Goal: Task Accomplishment & Management: Manage account settings

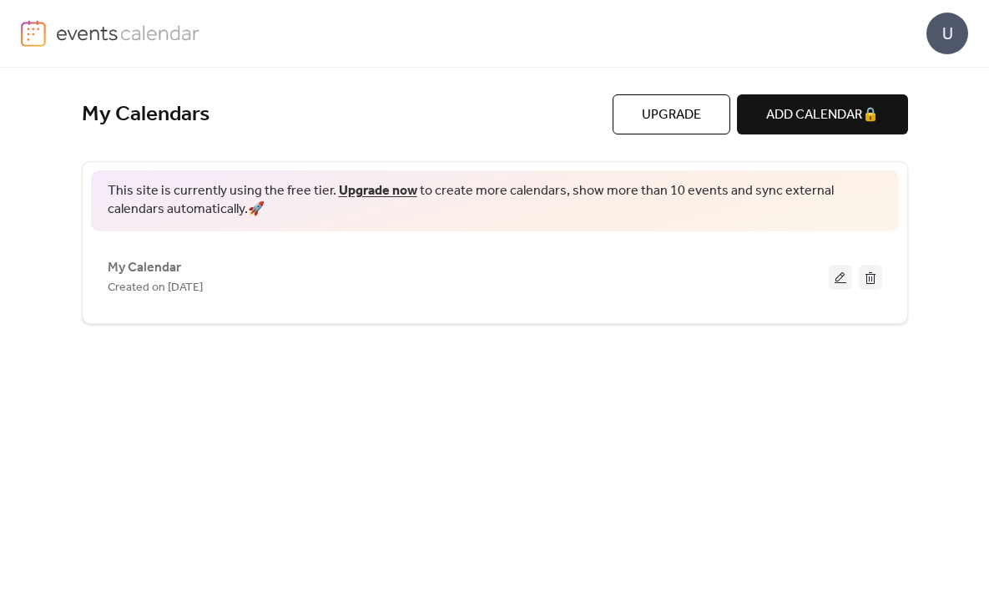
click at [66, 319] on div "My Calendars Upgrade ADD CALENDAR 🔒 This site is currently using the free tier.…" at bounding box center [495, 335] width 868 height 535
drag, startPoint x: 643, startPoint y: 60, endPoint x: 688, endPoint y: 58, distance: 45.1
click at [646, 58] on div "U" at bounding box center [494, 33] width 947 height 67
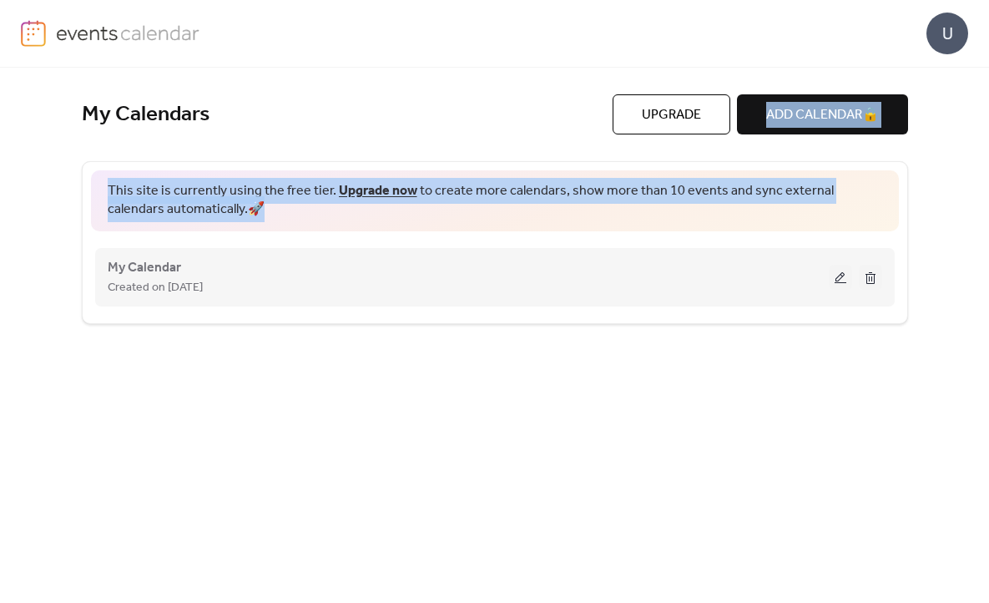
drag, startPoint x: 775, startPoint y: 99, endPoint x: 289, endPoint y: 282, distance: 519.7
click at [294, 279] on div "My Calendars Upgrade ADD CALENDAR 🔒 This site is currently using the free tier.…" at bounding box center [495, 209] width 826 height 230
click at [169, 289] on span "Created on [DATE]" at bounding box center [155, 288] width 95 height 20
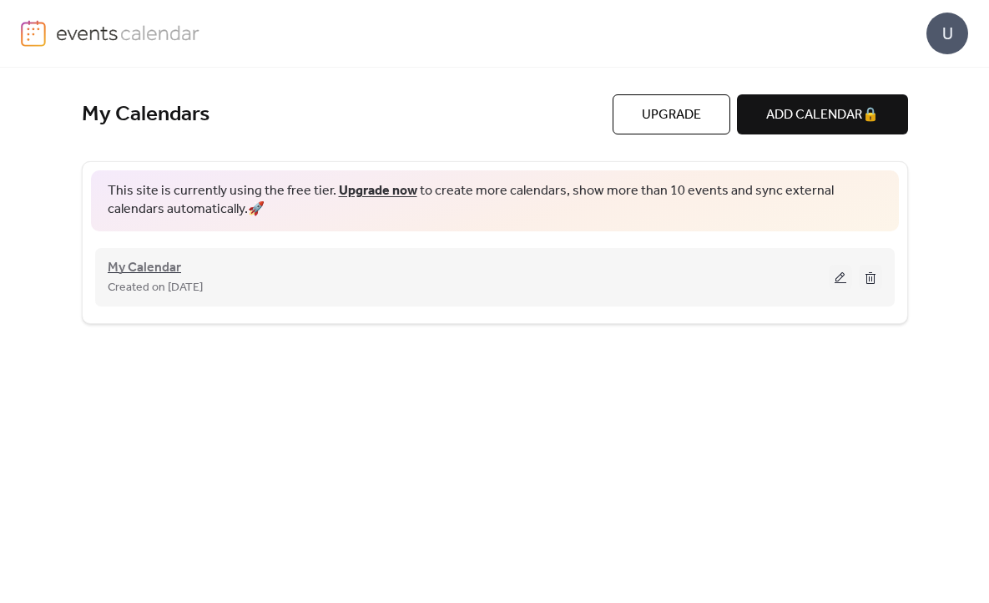
click at [153, 273] on span "My Calendar" at bounding box center [144, 268] width 73 height 20
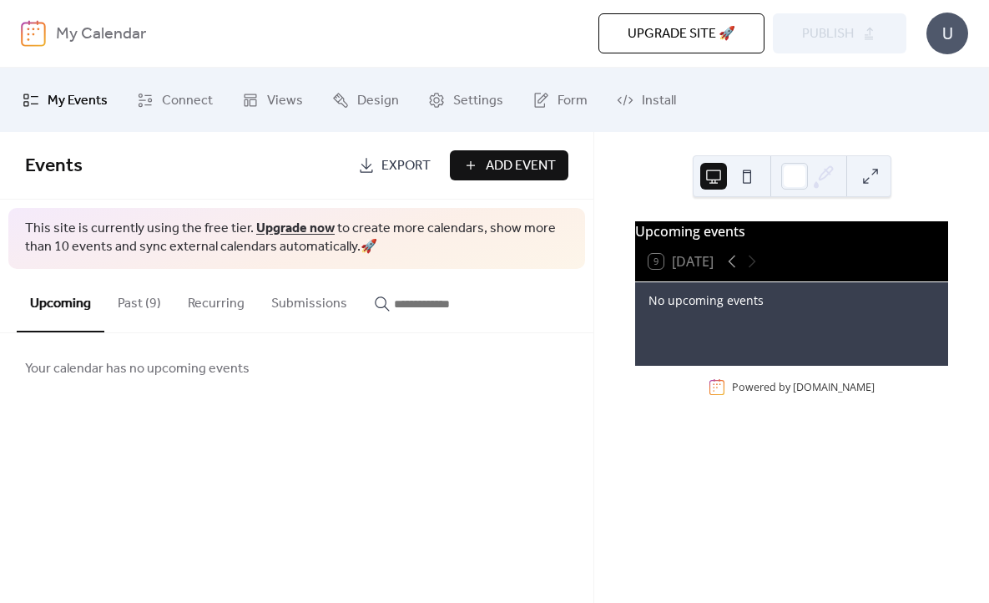
click at [124, 309] on button "Past (9)" at bounding box center [139, 300] width 70 height 62
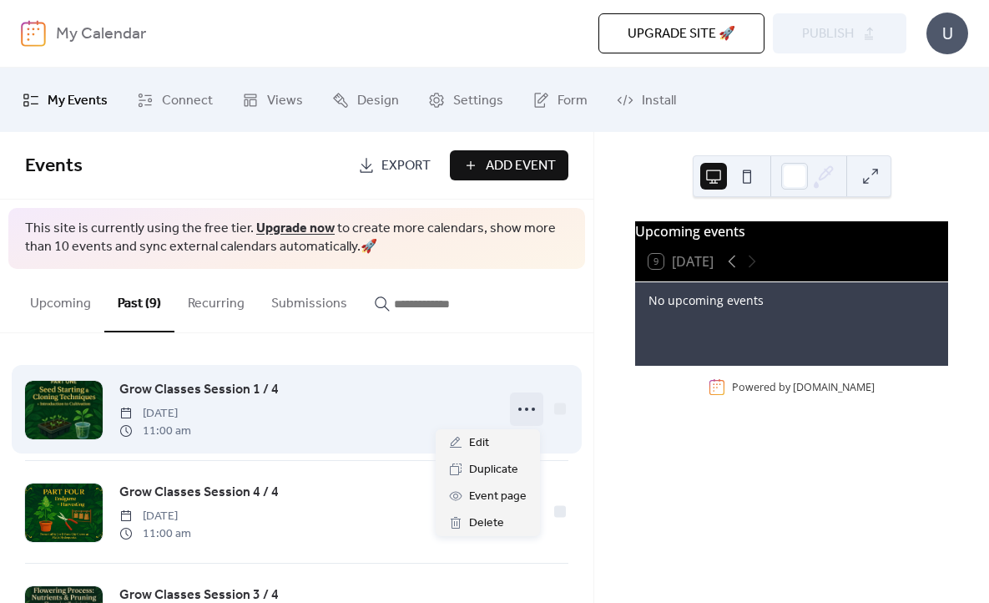
click at [517, 406] on icon at bounding box center [526, 409] width 27 height 27
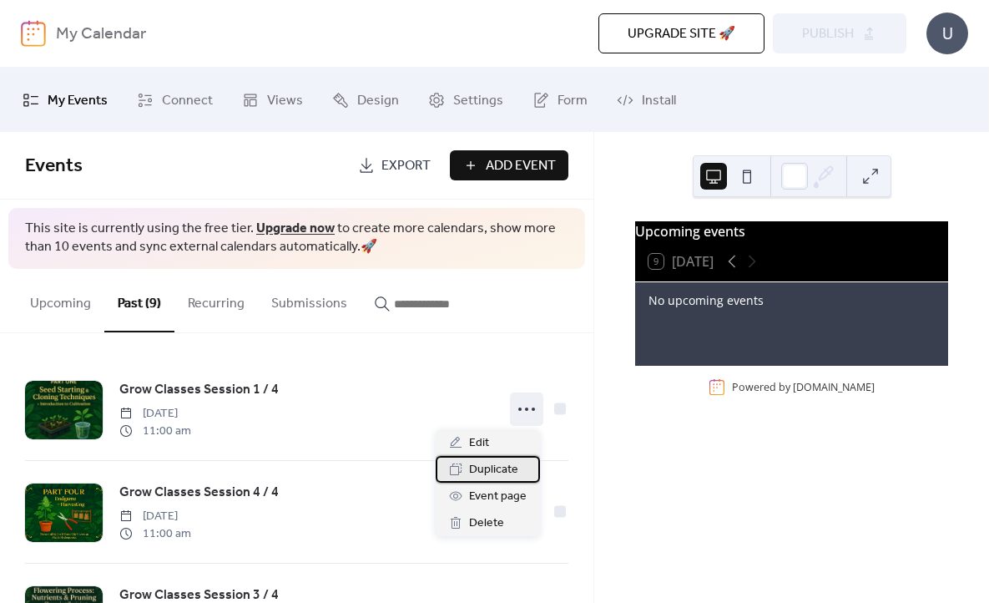
click at [486, 475] on span "Duplicate" at bounding box center [493, 470] width 49 height 20
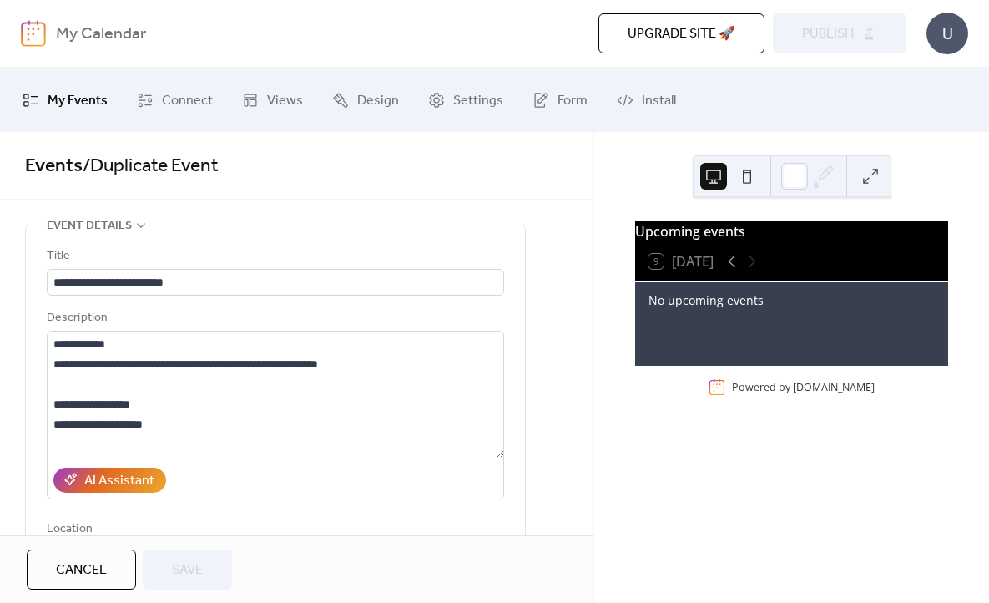
click at [93, 113] on span "My Events" at bounding box center [78, 101] width 60 height 26
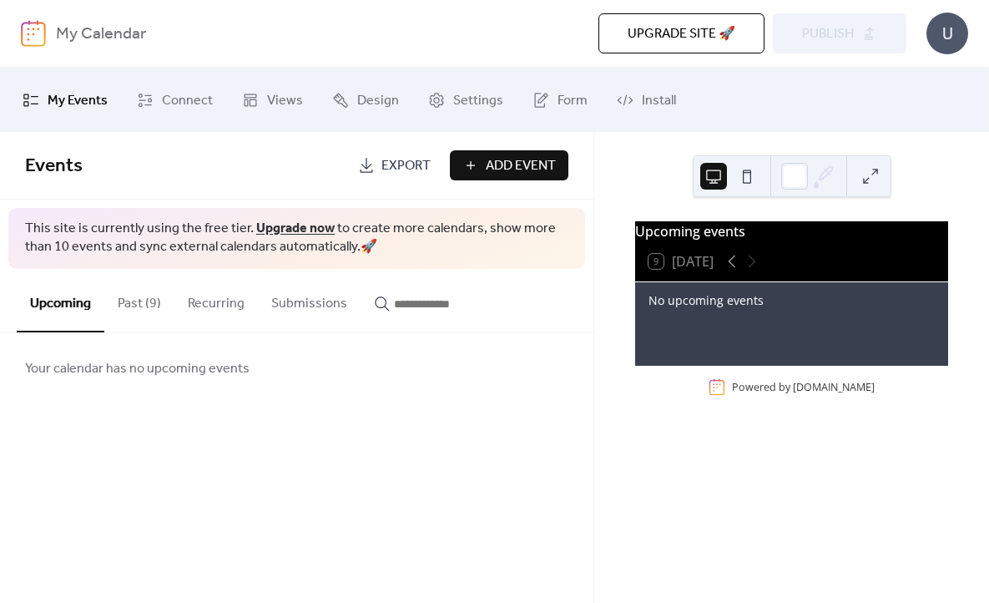
click at [159, 300] on button "Past (9)" at bounding box center [139, 300] width 70 height 62
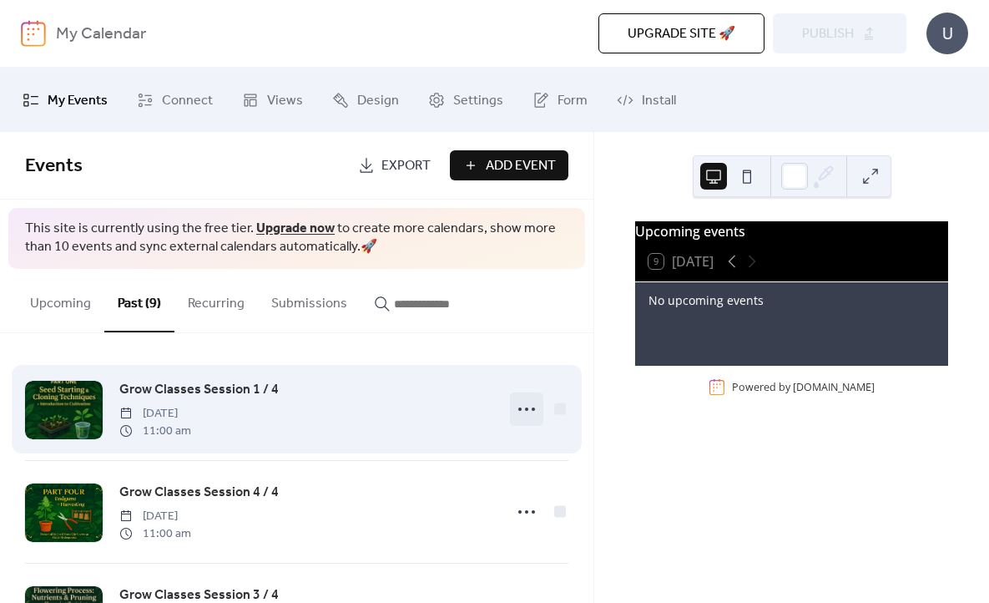
click at [525, 412] on icon at bounding box center [526, 409] width 27 height 27
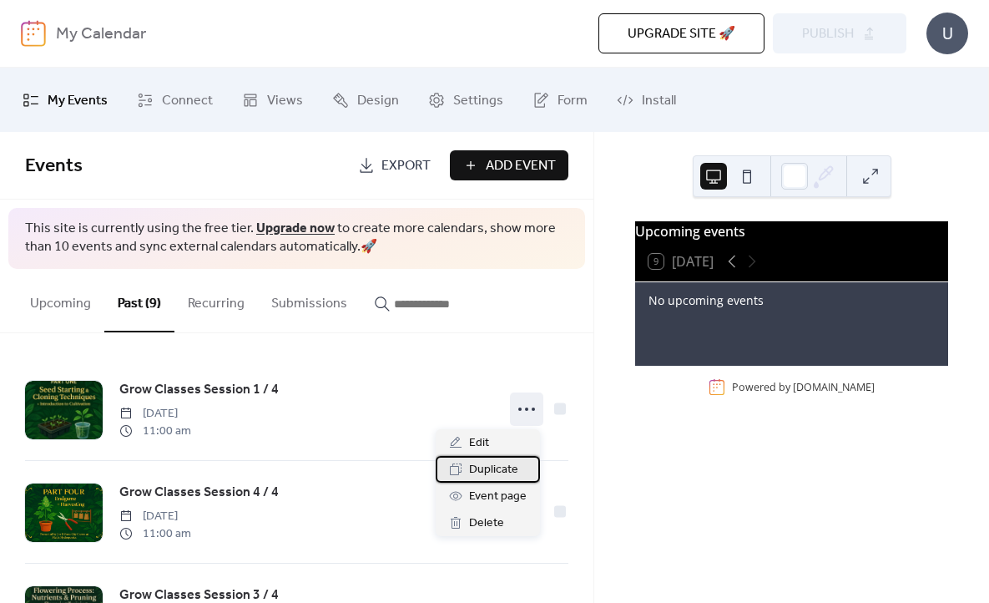
click at [497, 471] on span "Duplicate" at bounding box center [493, 470] width 49 height 20
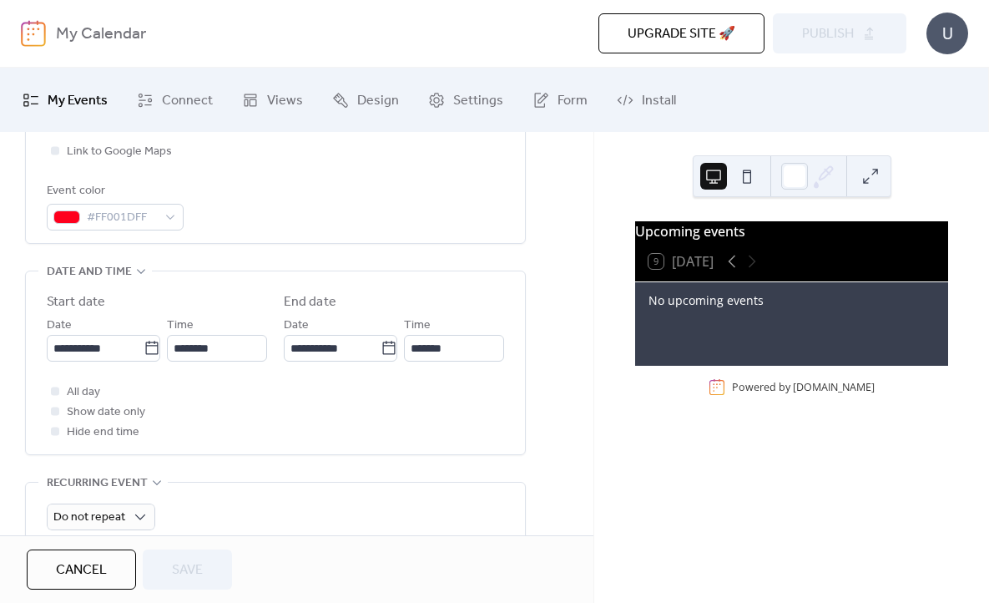
scroll to position [446, 0]
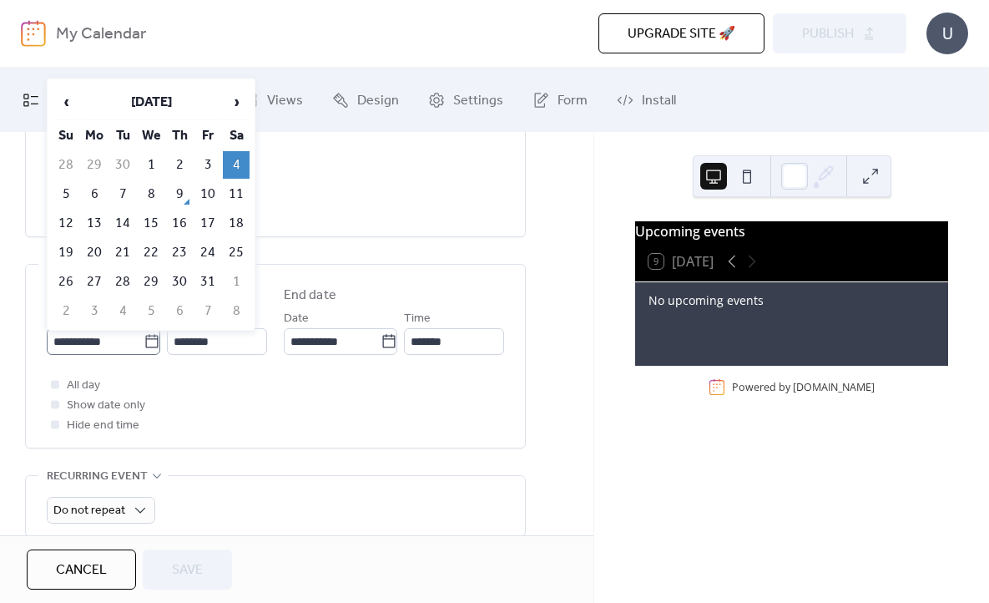
click at [149, 340] on icon at bounding box center [152, 341] width 17 height 17
click at [144, 340] on input "**********" at bounding box center [95, 341] width 97 height 27
click at [235, 219] on td "18" at bounding box center [236, 223] width 27 height 28
type input "**********"
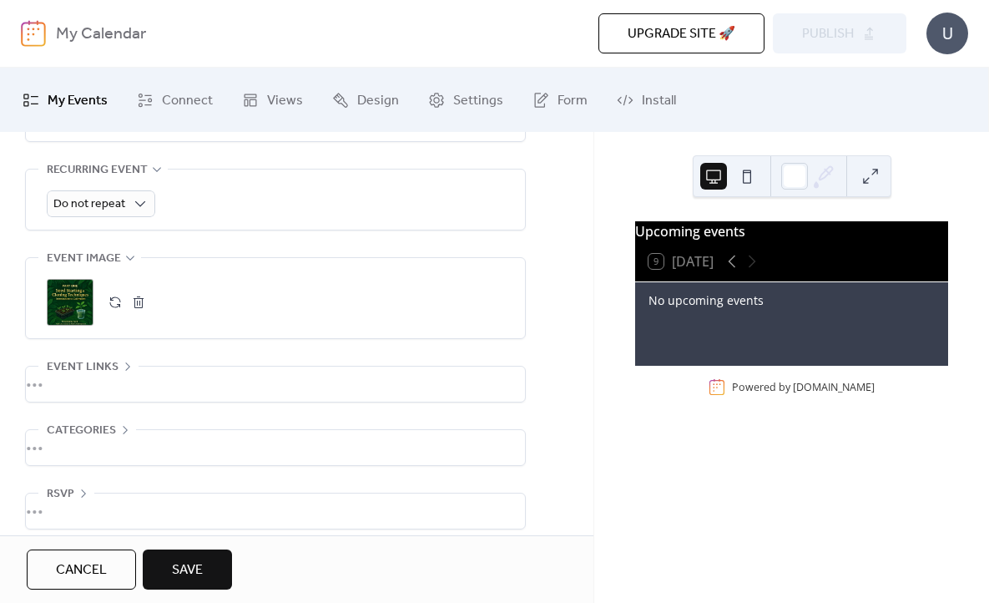
scroll to position [766, 0]
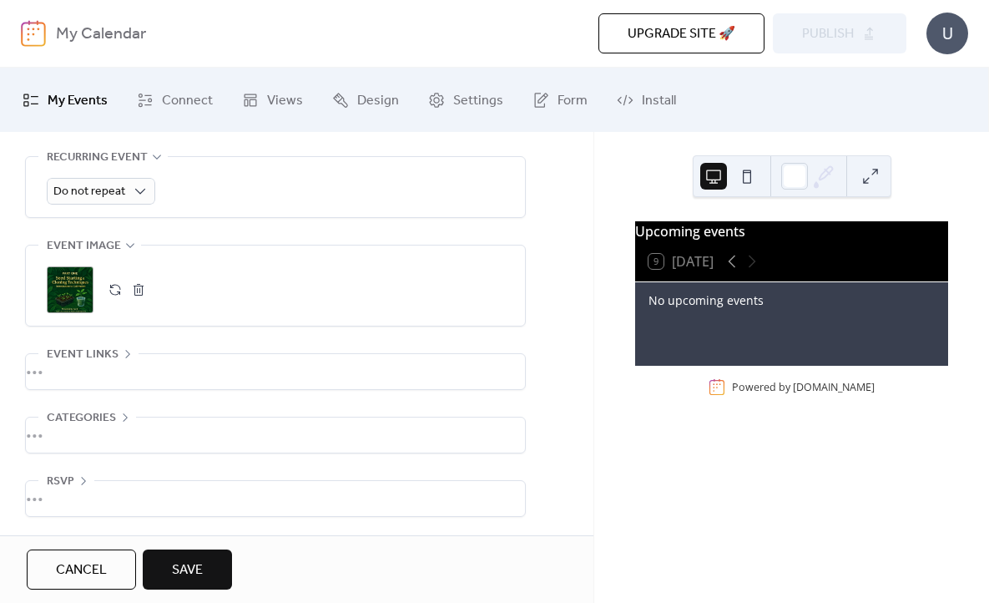
click at [61, 497] on div "•••" at bounding box center [275, 498] width 499 height 35
click at [189, 572] on span "Save" at bounding box center [187, 570] width 31 height 20
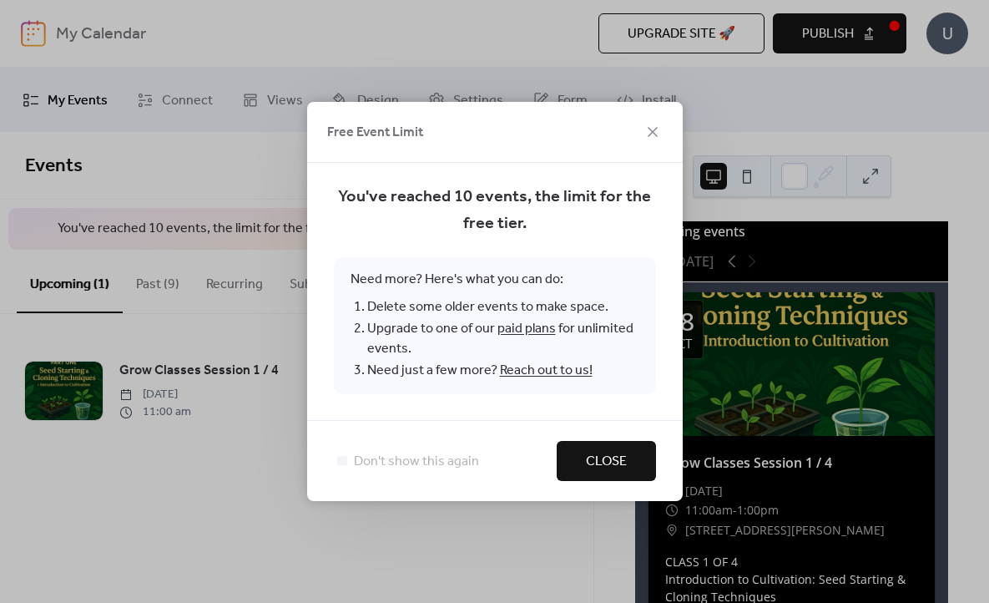
click at [603, 464] on span "Close" at bounding box center [606, 461] width 41 height 20
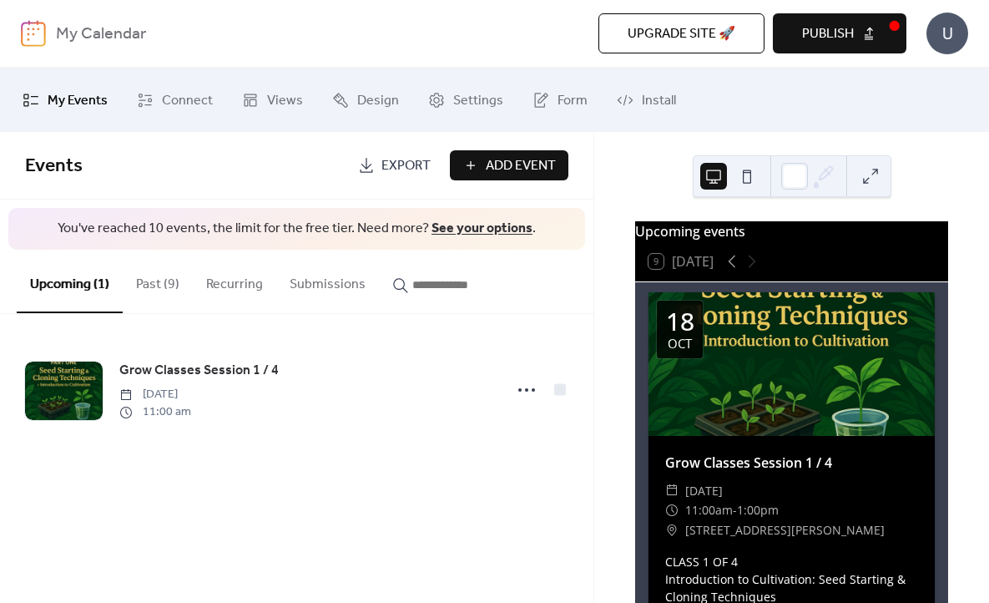
click at [164, 287] on button "Past (9)" at bounding box center [158, 281] width 70 height 62
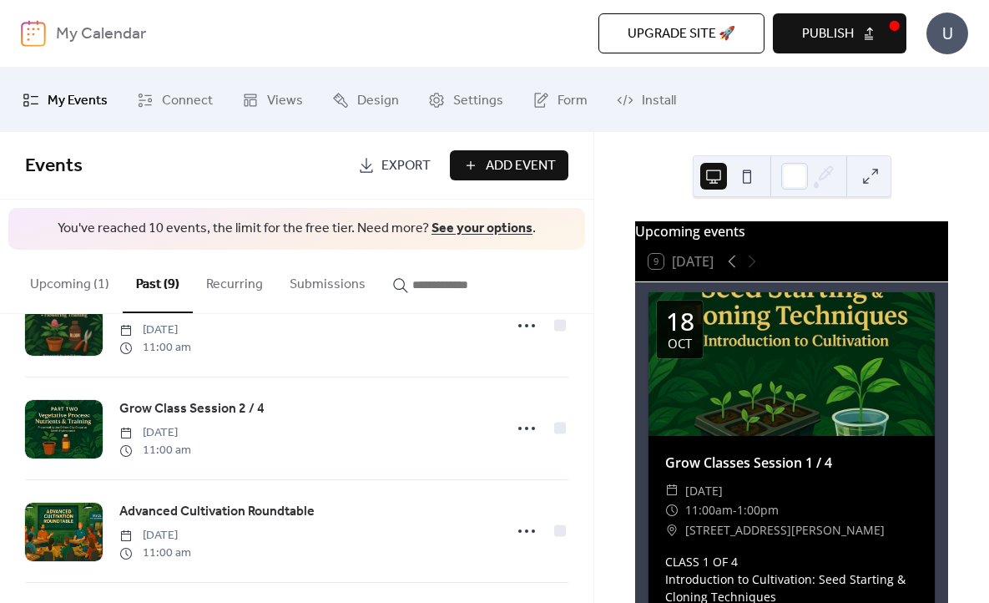
scroll to position [270, 0]
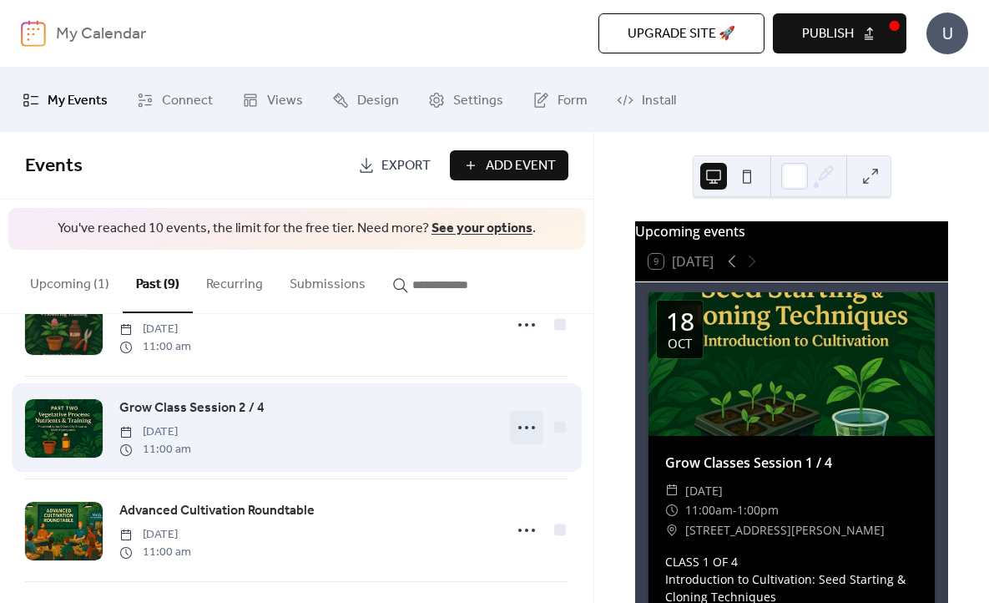
click at [522, 427] on icon at bounding box center [526, 427] width 27 height 27
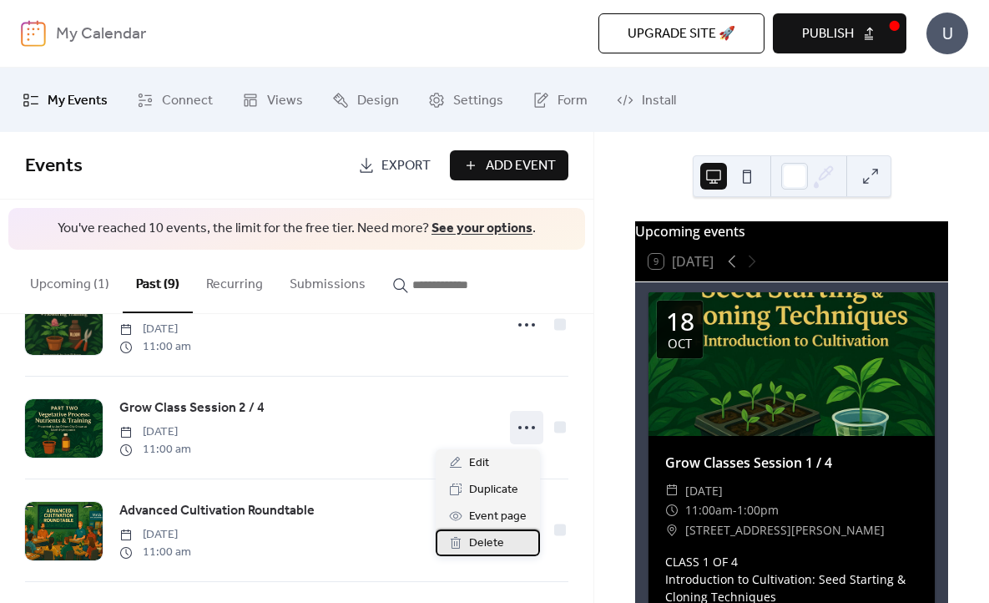
click at [497, 547] on span "Delete" at bounding box center [486, 543] width 35 height 20
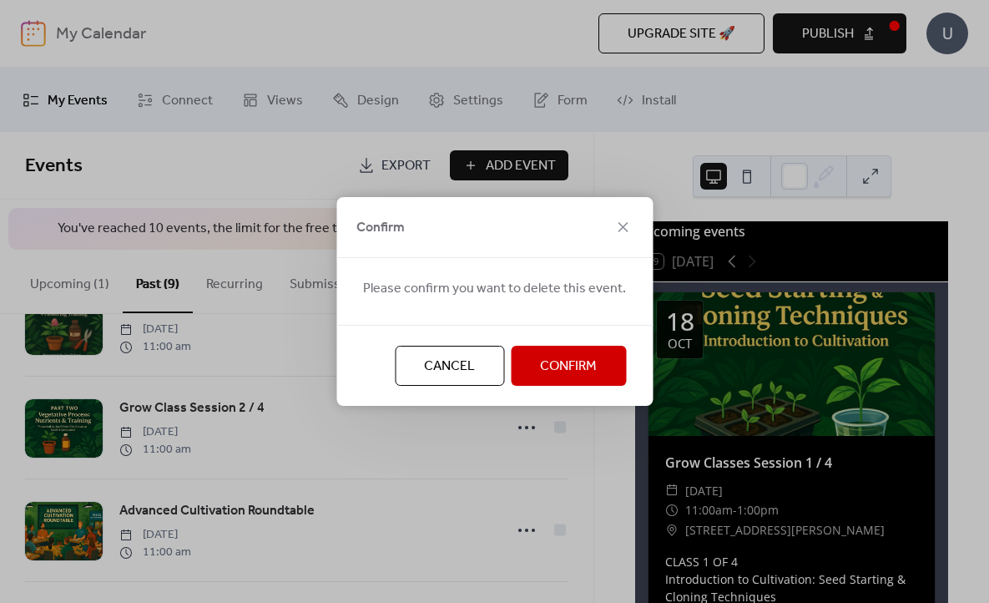
click at [583, 371] on span "Confirm" at bounding box center [568, 366] width 57 height 20
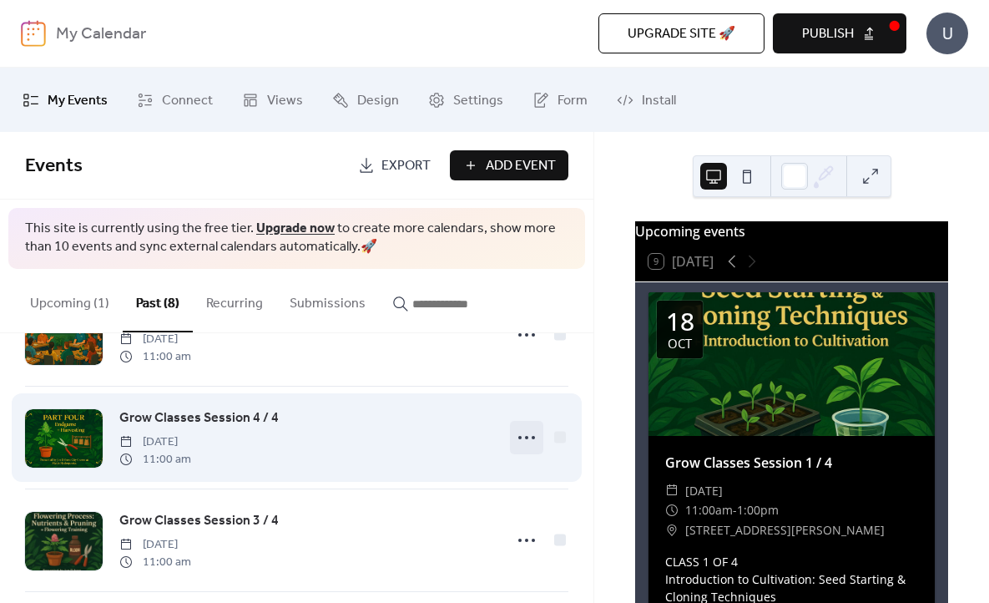
scroll to position [391, 0]
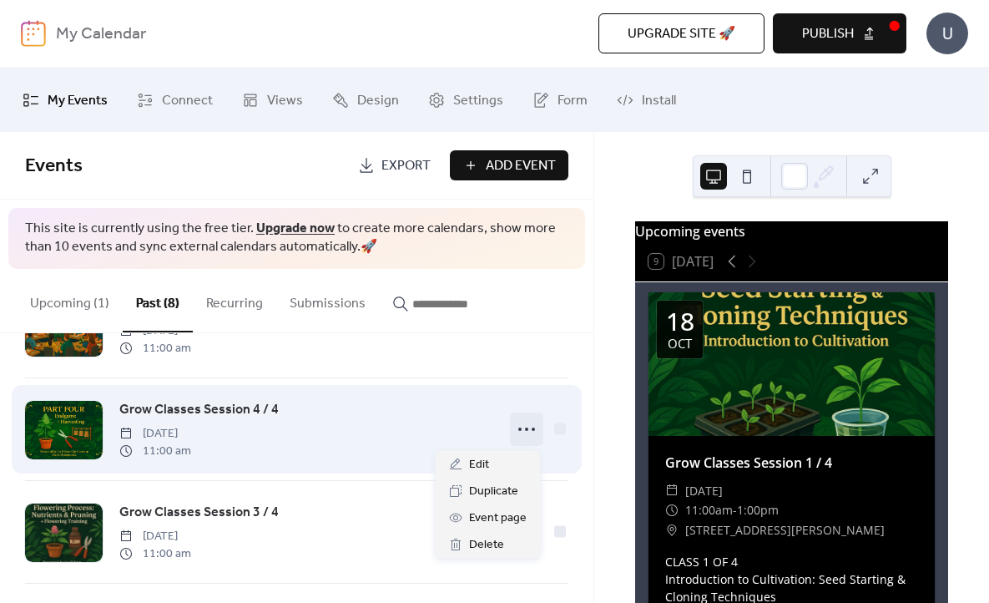
click at [520, 436] on icon at bounding box center [526, 429] width 27 height 27
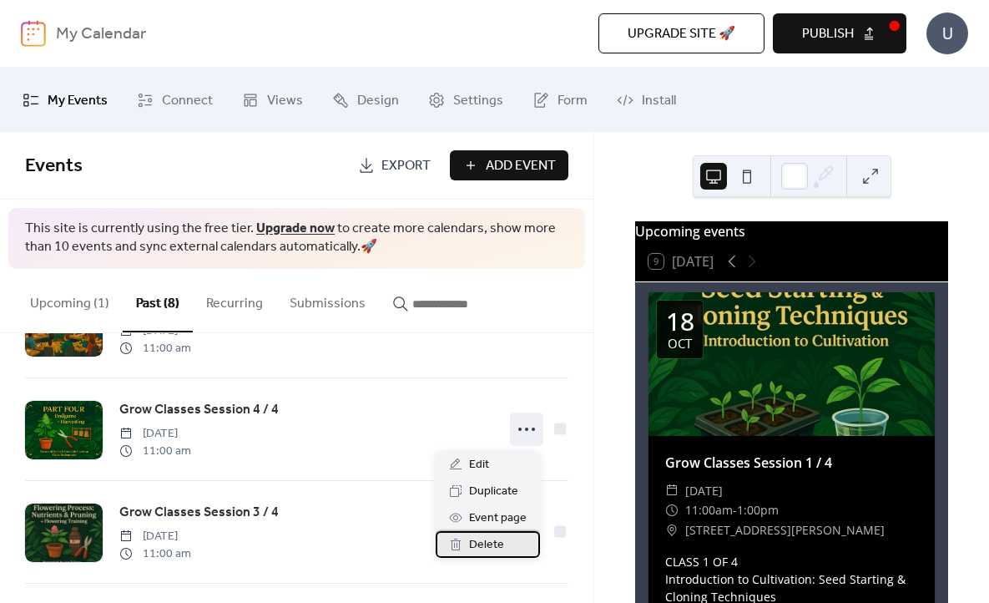
click at [498, 546] on span "Delete" at bounding box center [486, 545] width 35 height 20
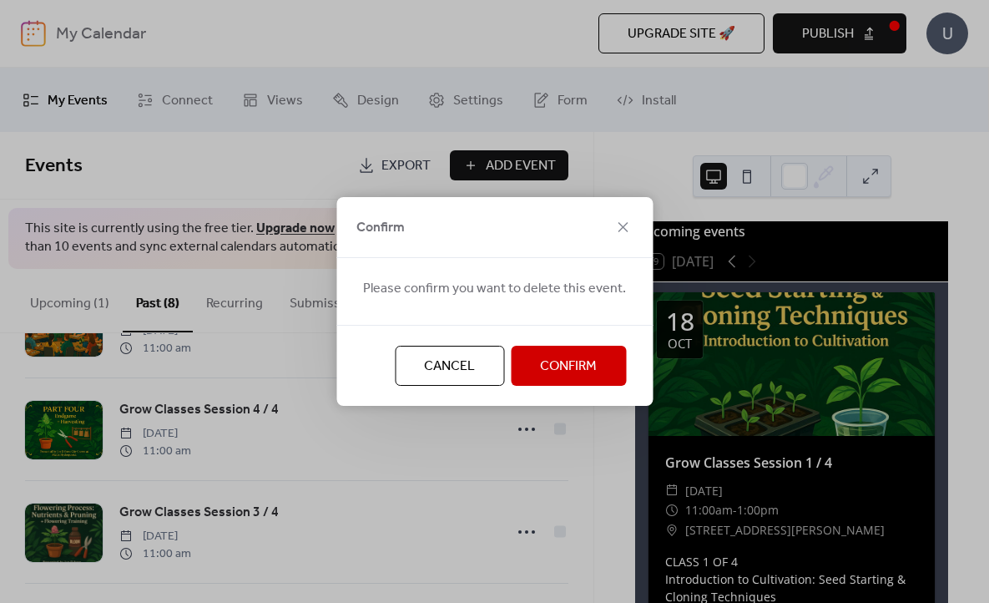
click at [568, 370] on span "Confirm" at bounding box center [568, 366] width 57 height 20
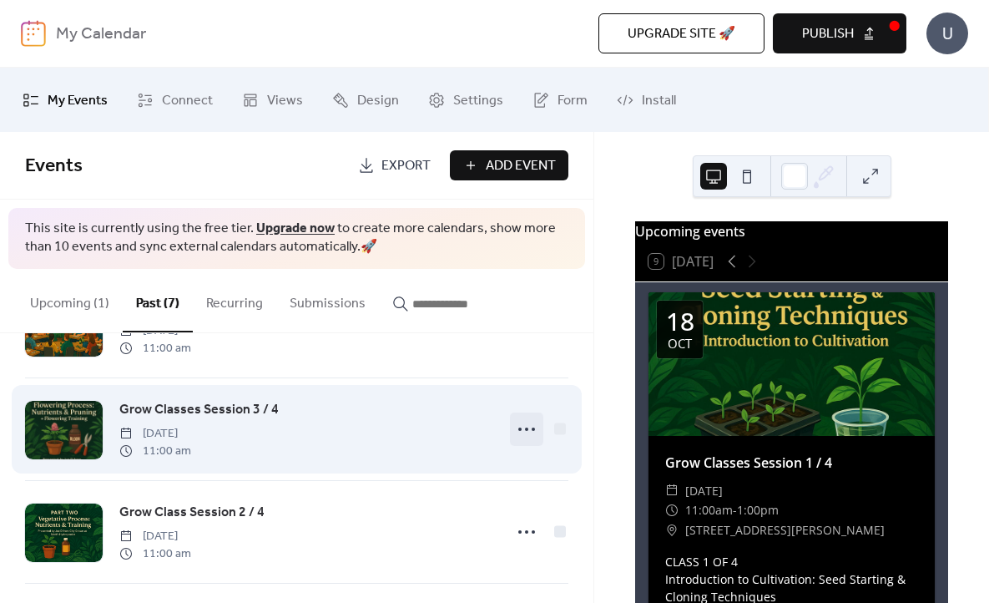
click at [525, 423] on icon at bounding box center [526, 429] width 27 height 27
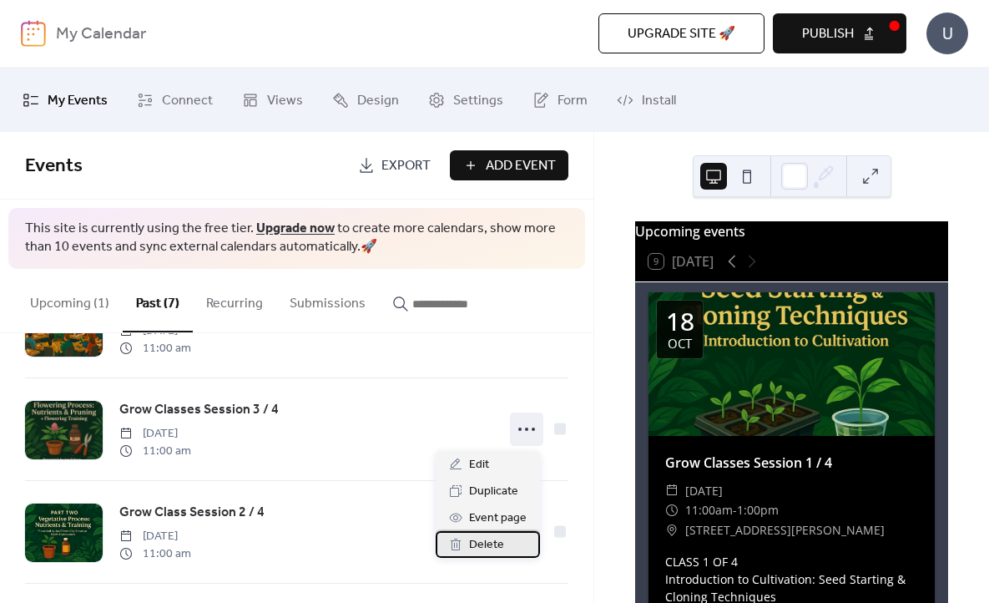
click at [495, 541] on span "Delete" at bounding box center [486, 545] width 35 height 20
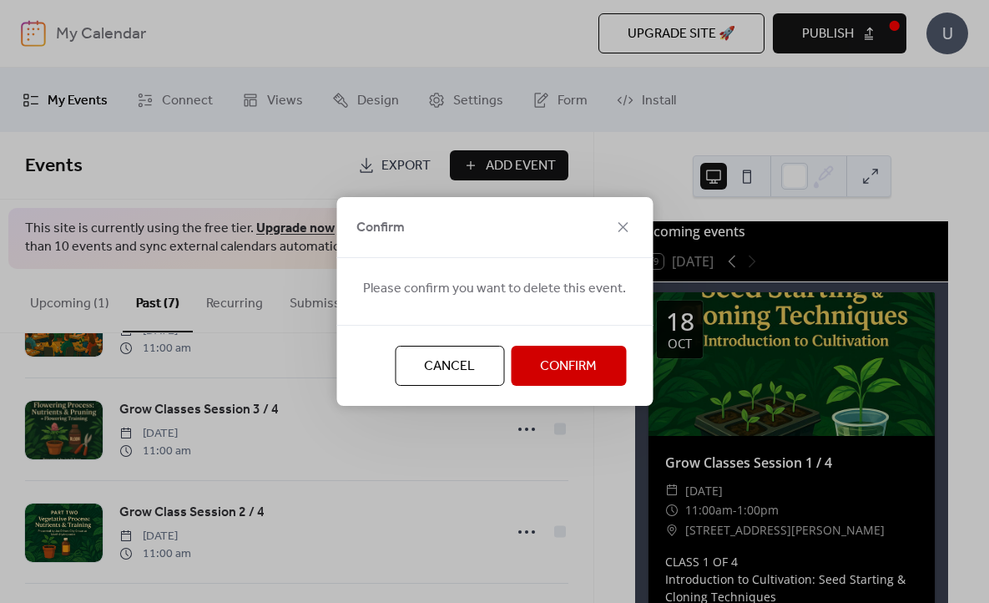
click at [575, 375] on span "Confirm" at bounding box center [568, 366] width 57 height 20
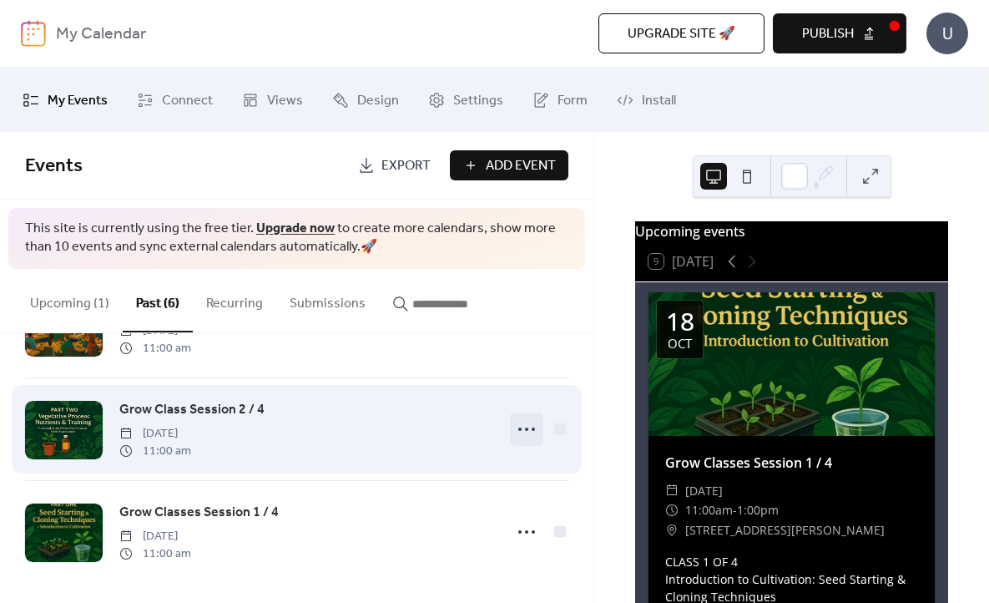
click at [527, 426] on icon at bounding box center [526, 429] width 27 height 27
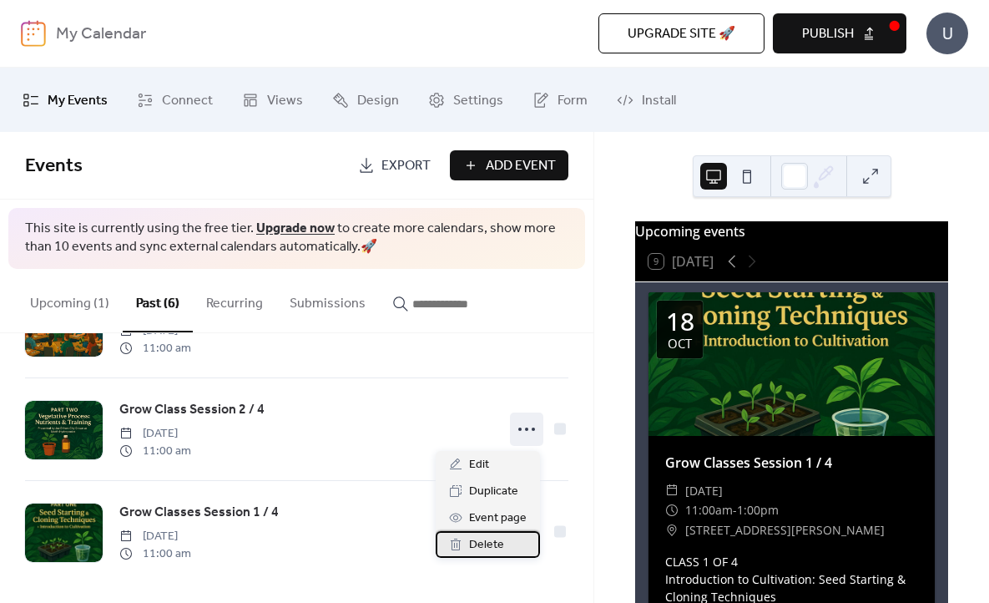
click at [476, 541] on span "Delete" at bounding box center [486, 545] width 35 height 20
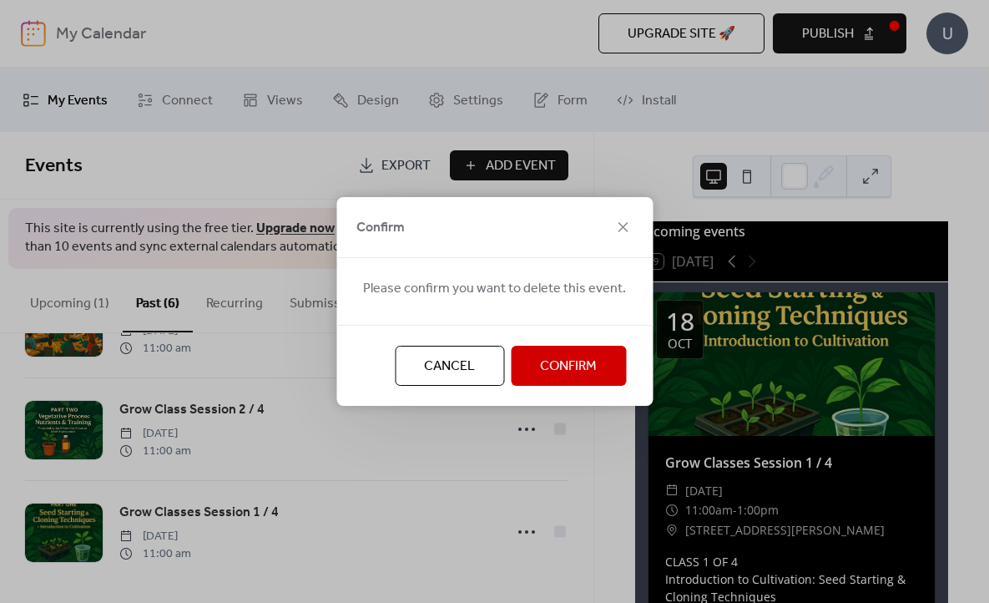
click at [570, 381] on button "Confirm" at bounding box center [568, 366] width 115 height 40
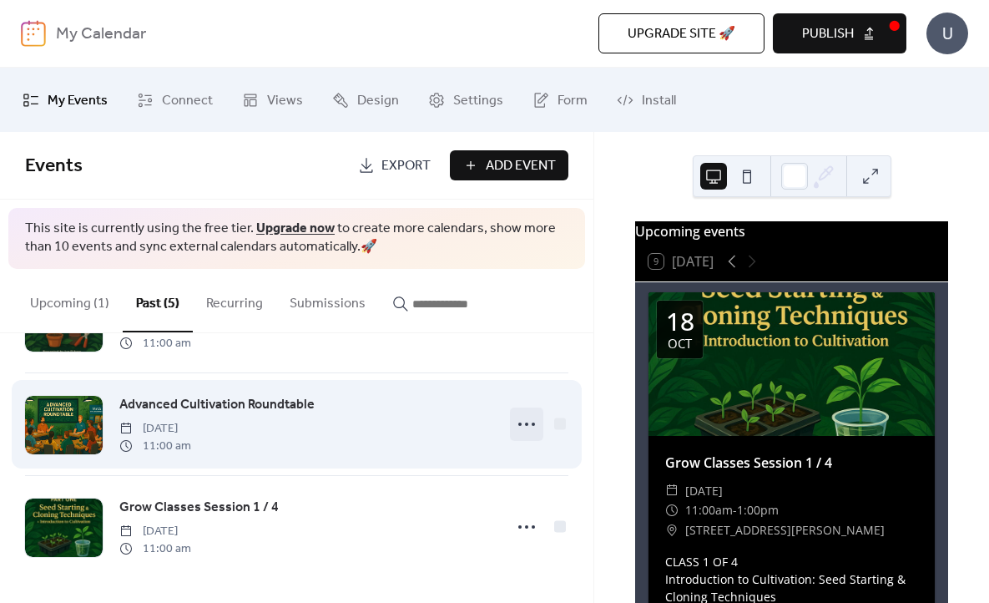
click at [532, 422] on circle at bounding box center [533, 423] width 3 height 3
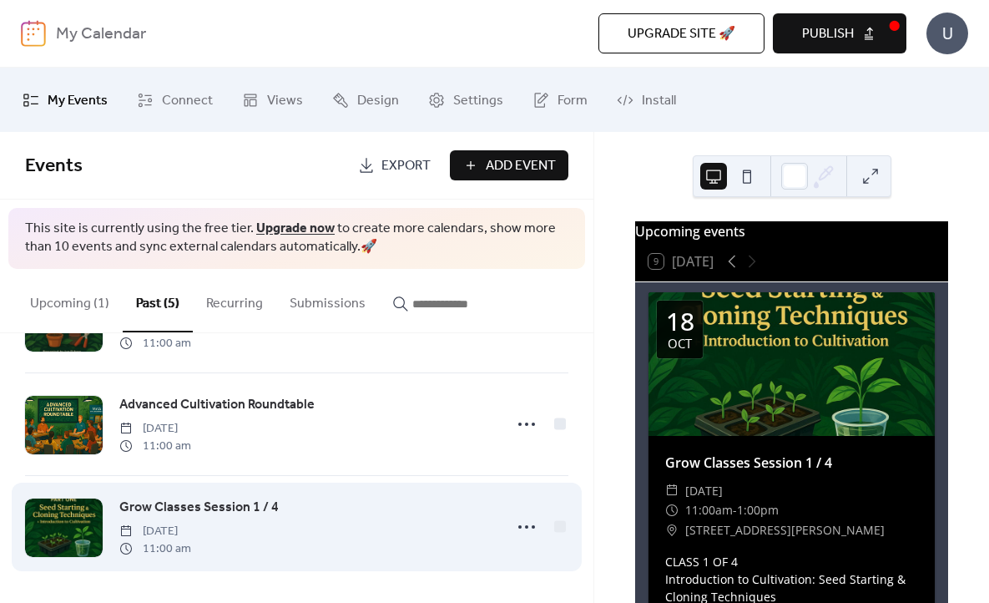
click at [411, 577] on div "Grow Classes Session 1 / 4 [DATE] 11:00 am" at bounding box center [296, 527] width 543 height 102
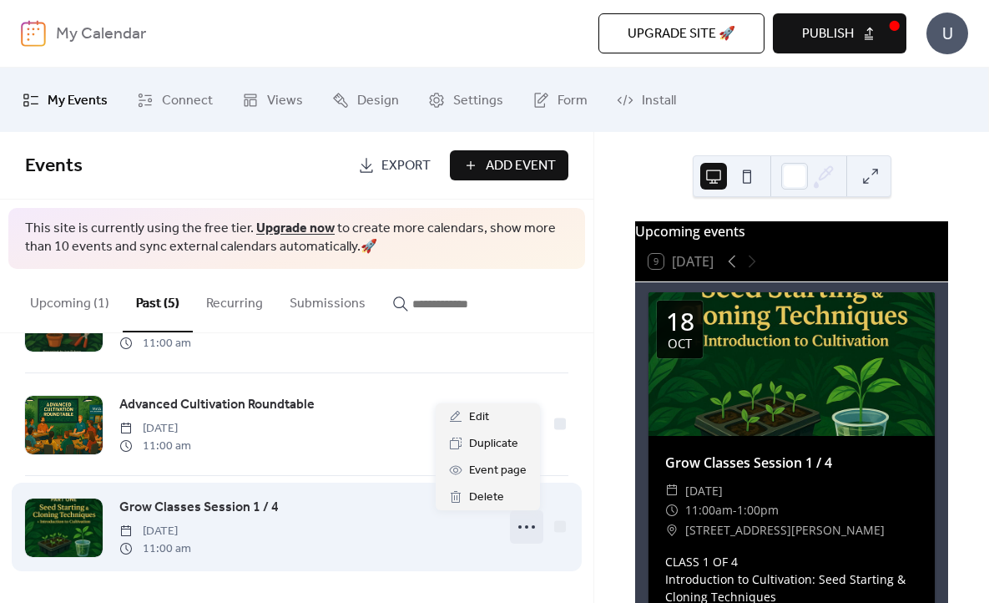
click at [516, 527] on icon at bounding box center [526, 526] width 27 height 27
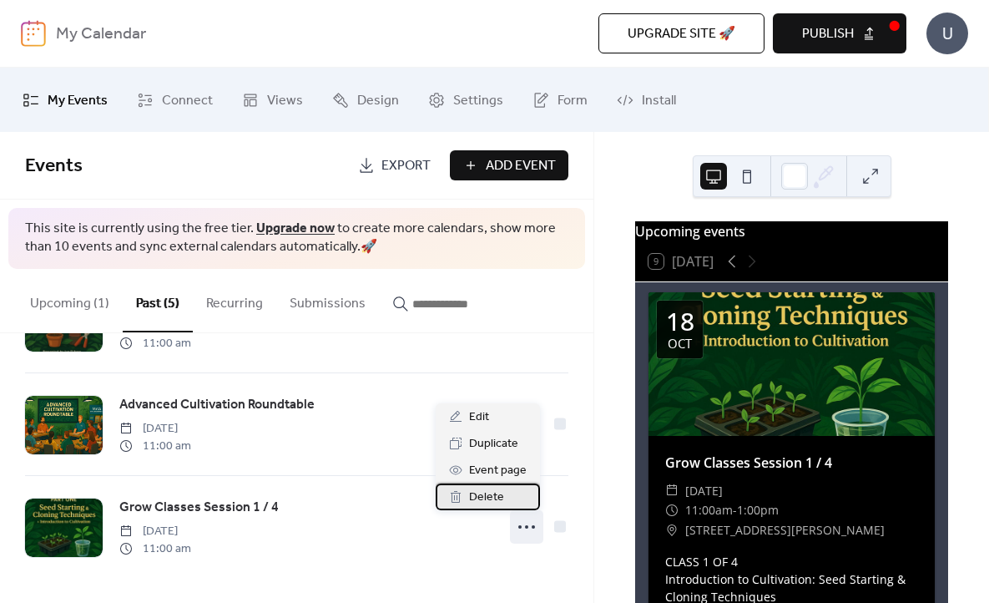
click at [497, 493] on span "Delete" at bounding box center [486, 497] width 35 height 20
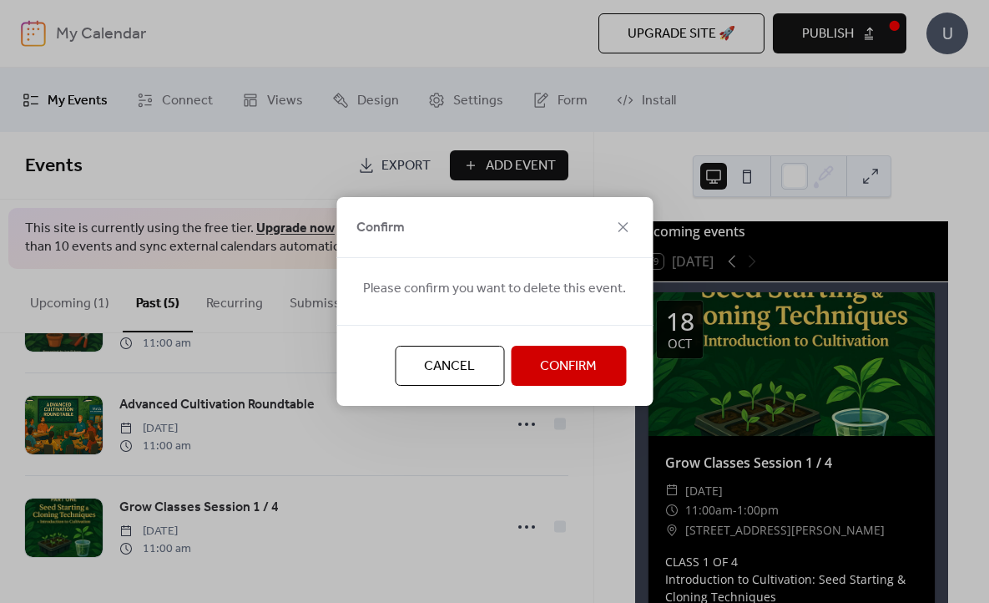
click at [555, 366] on span "Confirm" at bounding box center [568, 366] width 57 height 20
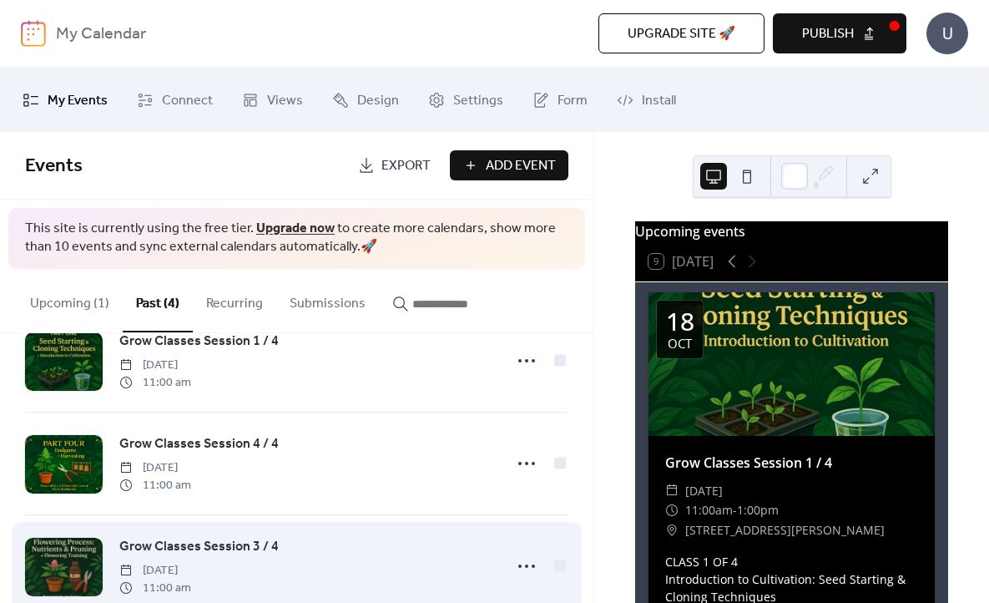
scroll to position [47, 0]
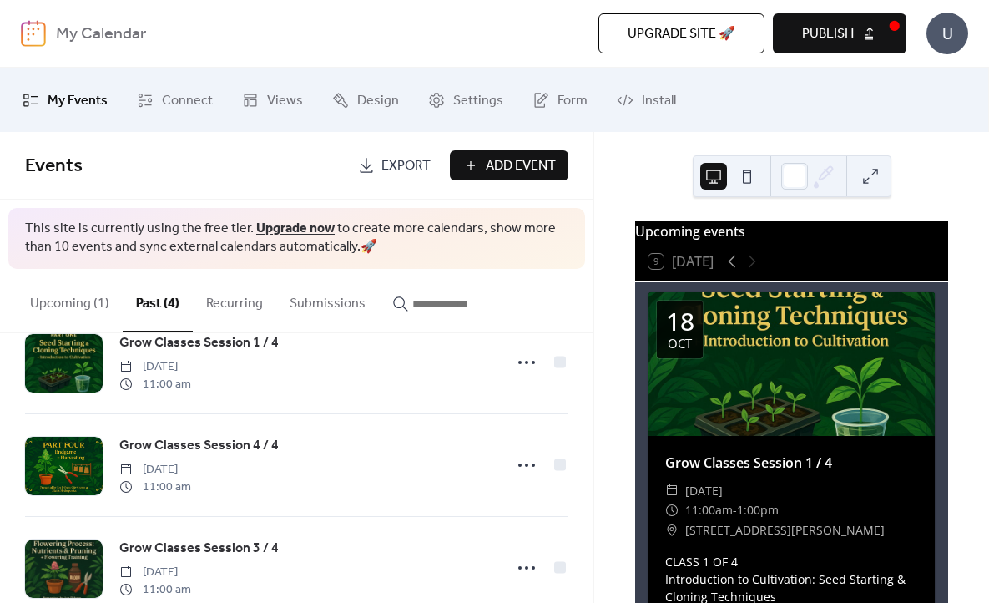
click at [89, 300] on button "Upcoming (1)" at bounding box center [70, 300] width 106 height 62
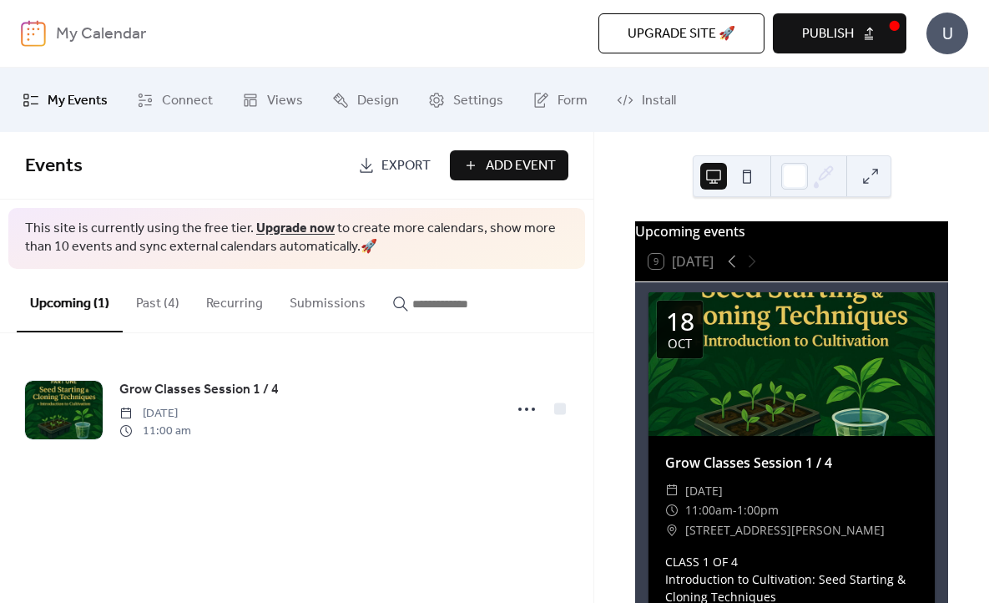
click at [160, 300] on button "Past (4)" at bounding box center [158, 300] width 70 height 62
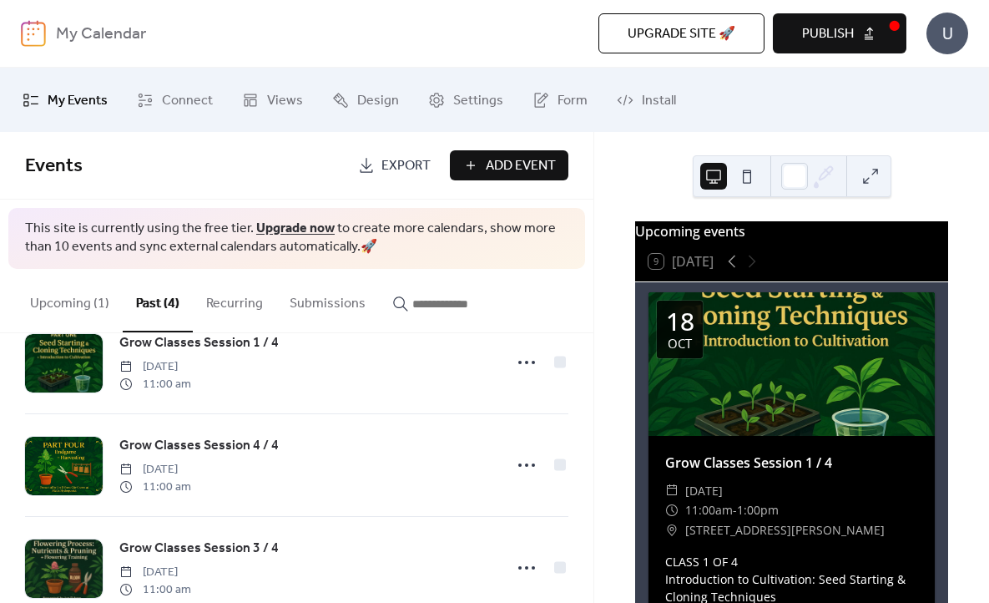
click at [236, 305] on button "Recurring" at bounding box center [234, 300] width 83 height 62
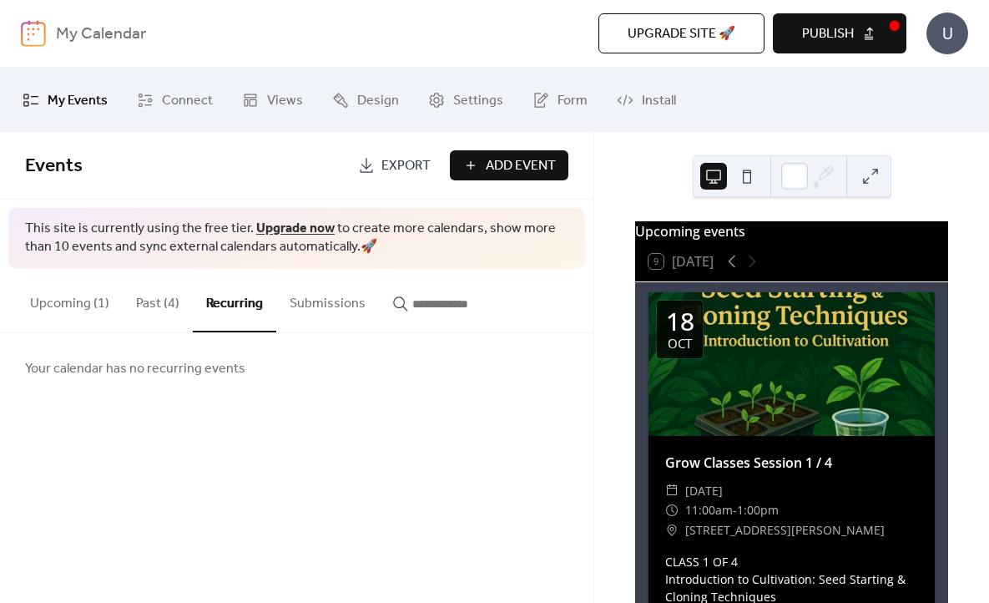
click at [311, 305] on button "Submissions" at bounding box center [327, 300] width 103 height 62
click at [412, 306] on input "button" at bounding box center [462, 304] width 100 height 20
type input "*"
click at [83, 309] on button "Upcoming (1)" at bounding box center [70, 300] width 106 height 62
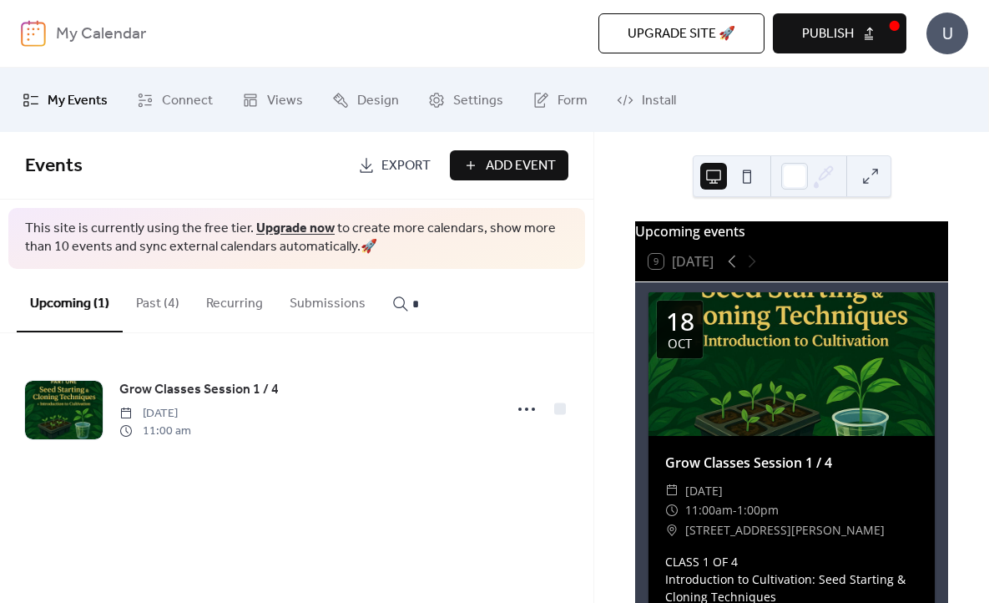
click at [159, 300] on button "Past (4)" at bounding box center [158, 300] width 70 height 62
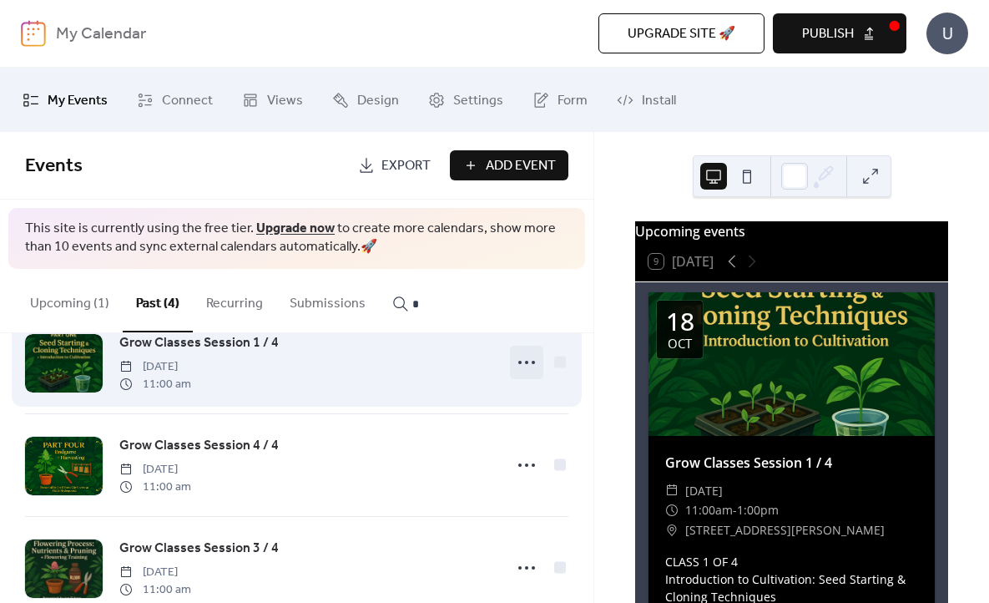
click at [522, 369] on icon at bounding box center [526, 362] width 27 height 27
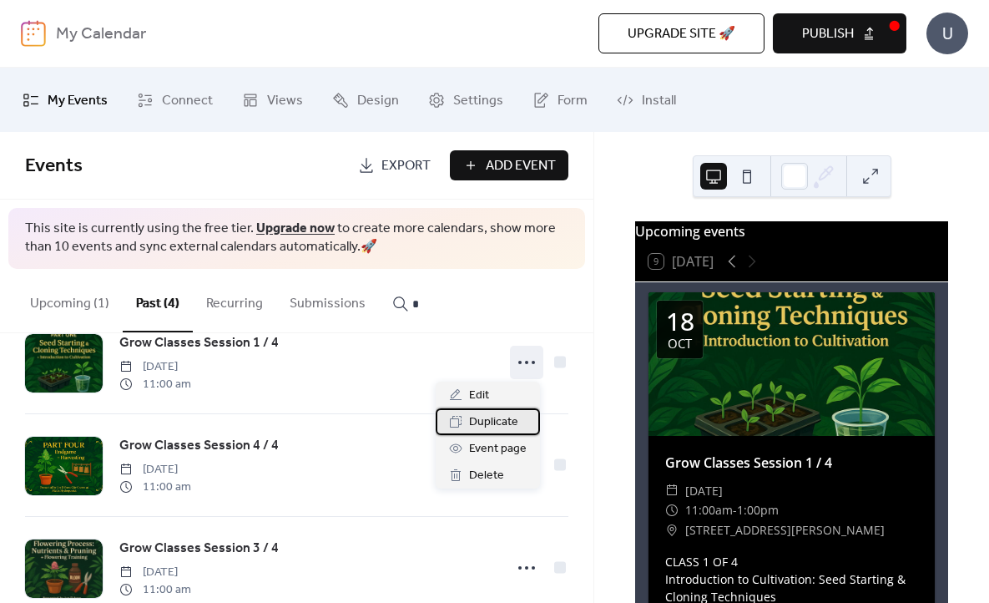
click at [498, 420] on span "Duplicate" at bounding box center [493, 422] width 49 height 20
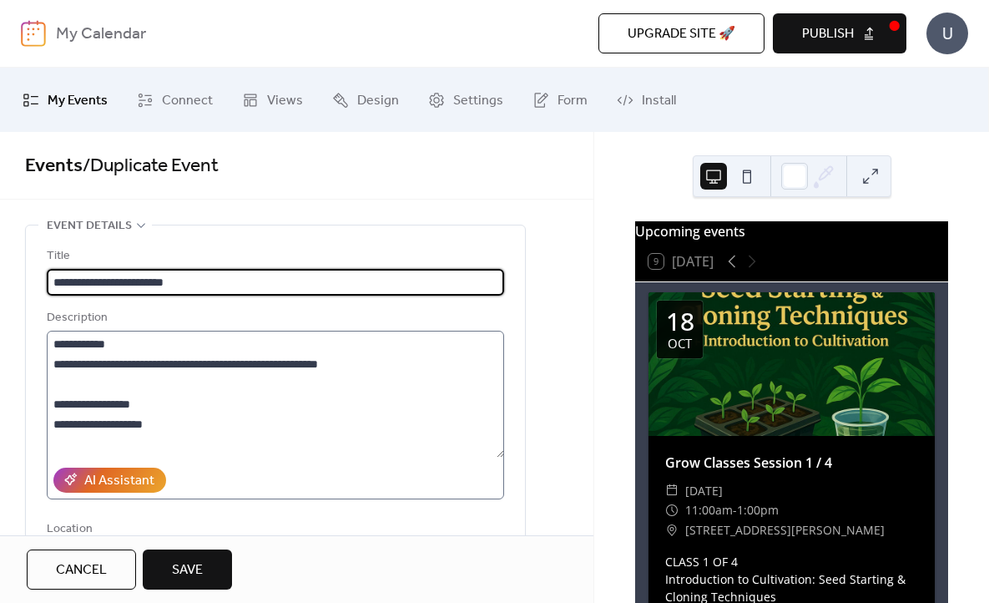
type input "**********"
click at [180, 345] on textarea "**********" at bounding box center [275, 393] width 457 height 127
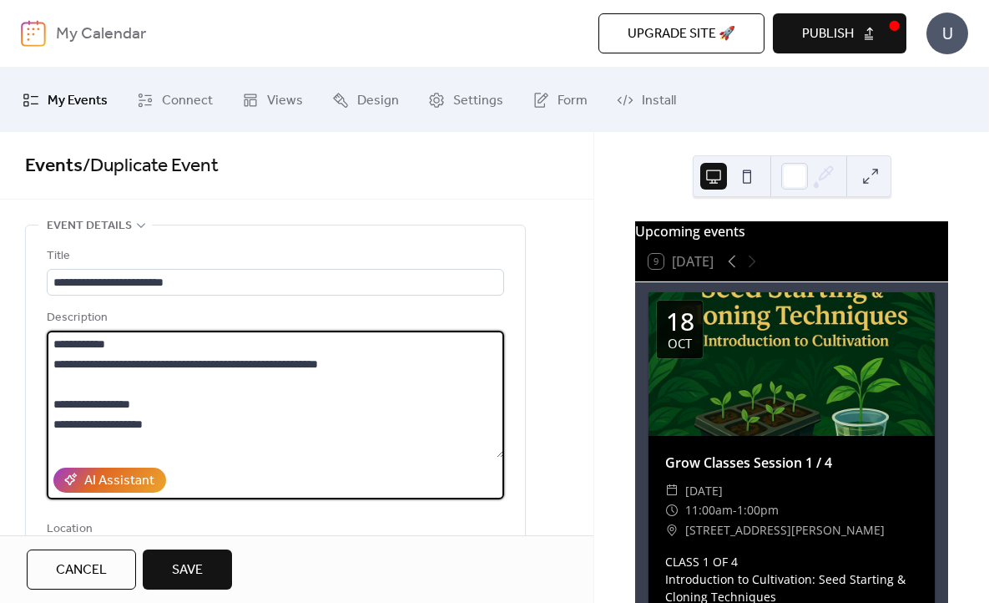
click at [103, 341] on textarea "**********" at bounding box center [275, 393] width 457 height 127
click at [377, 362] on textarea "**********" at bounding box center [275, 393] width 457 height 127
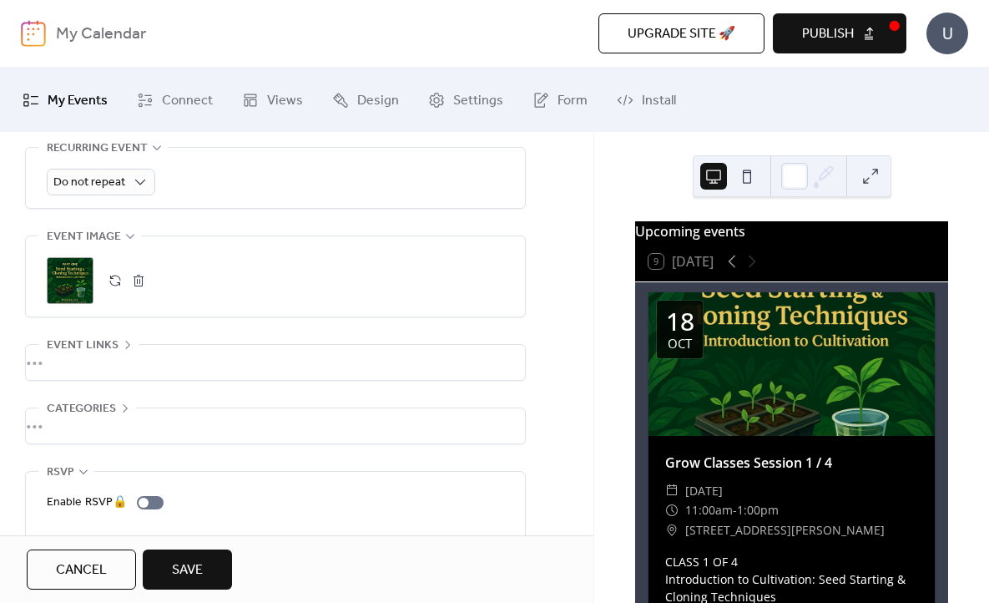
scroll to position [825, 0]
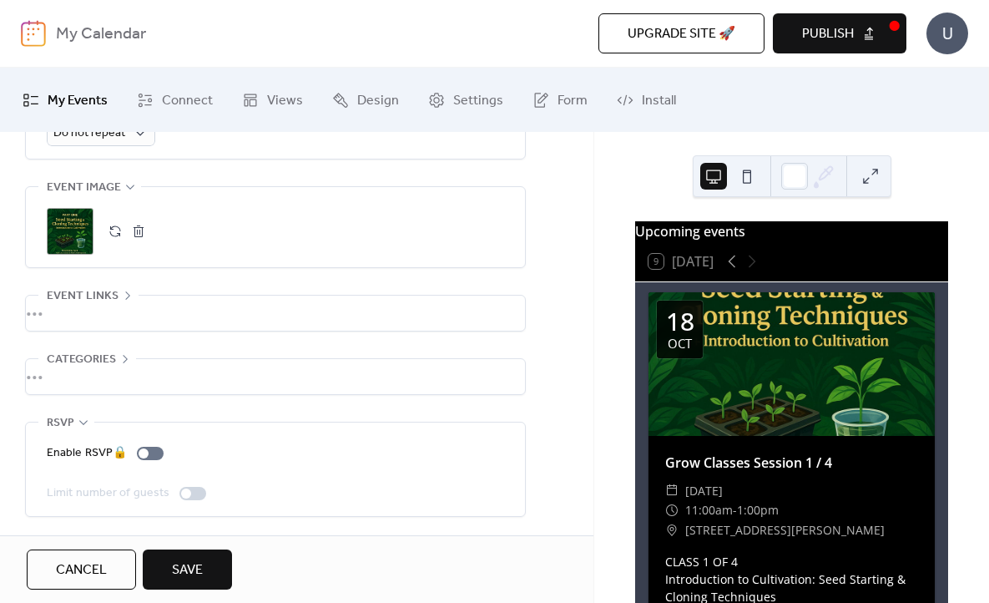
type textarea "**********"
click at [72, 223] on div ";" at bounding box center [70, 231] width 47 height 47
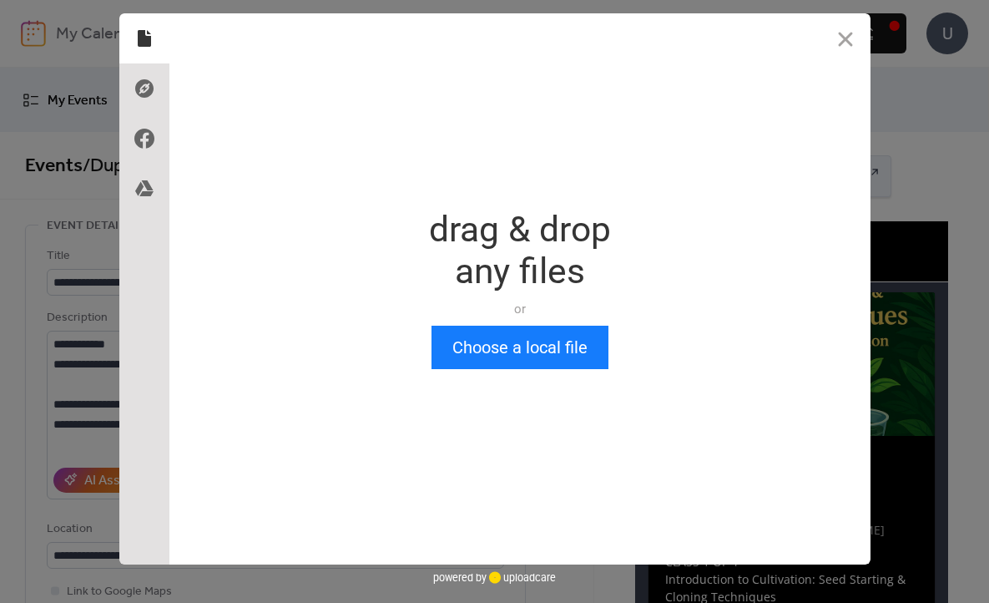
scroll to position [0, 0]
click at [148, 98] on icon at bounding box center [144, 88] width 27 height 27
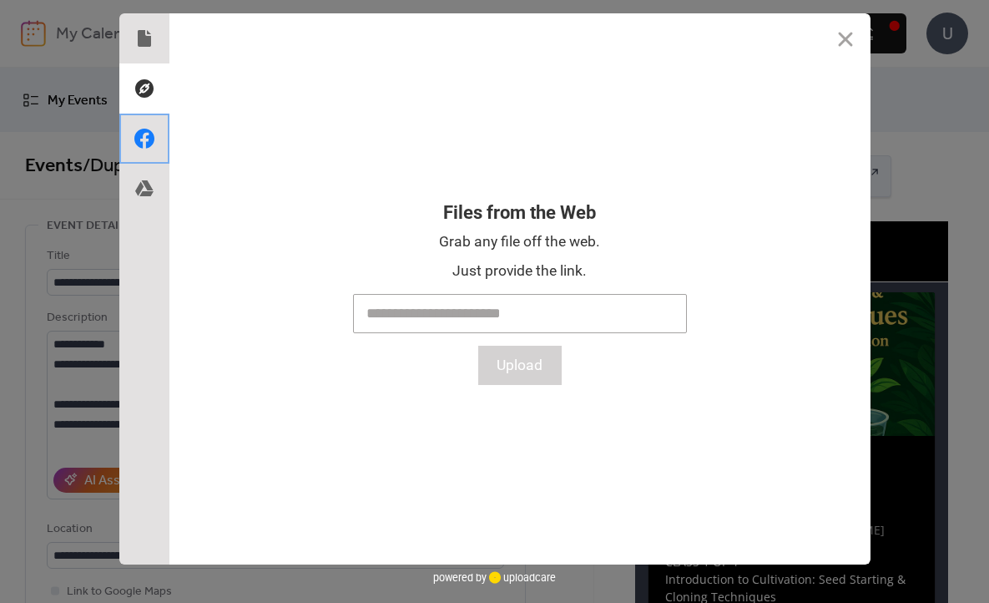
click at [142, 143] on icon at bounding box center [144, 138] width 27 height 27
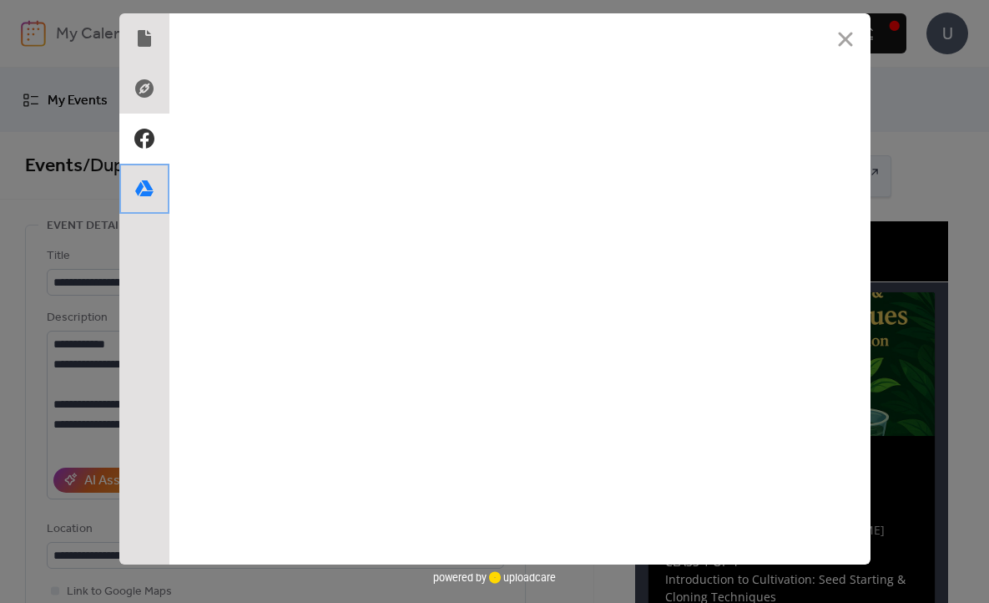
click at [145, 191] on use at bounding box center [144, 188] width 18 height 16
click at [151, 92] on use at bounding box center [144, 88] width 18 height 18
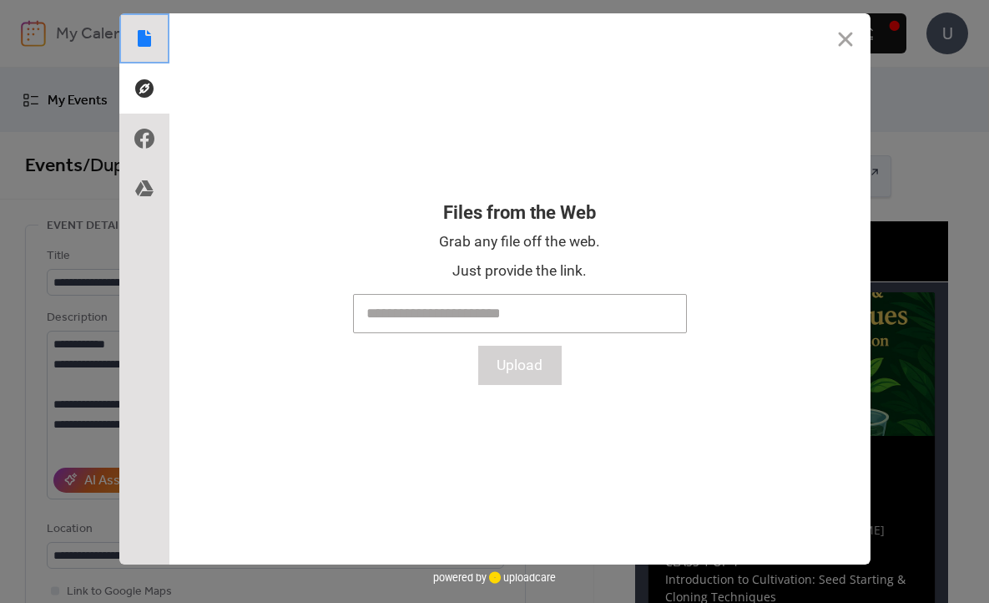
click at [154, 39] on icon at bounding box center [144, 38] width 27 height 27
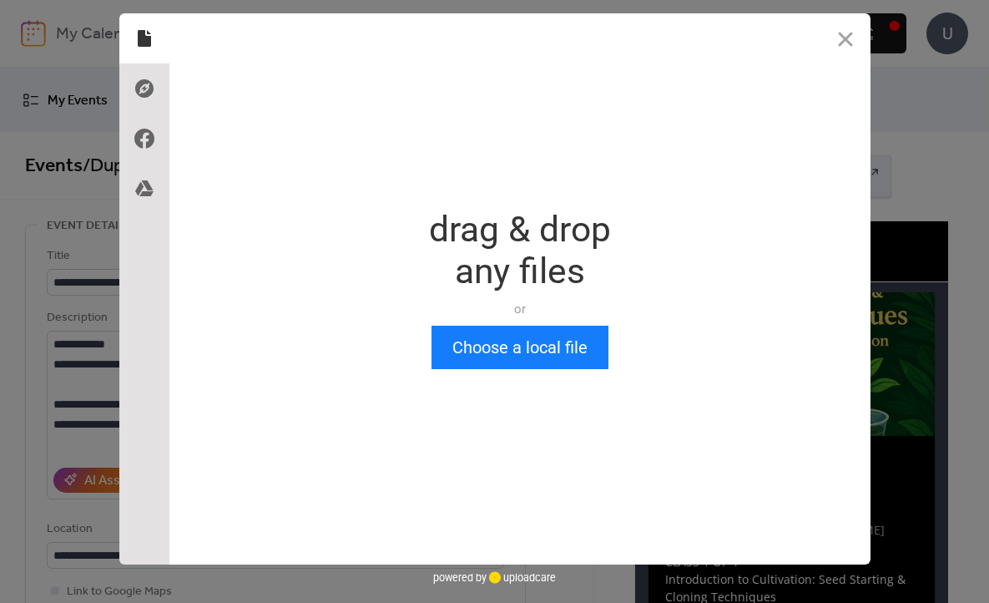
click at [512, 261] on div "drag & drop any files" at bounding box center [520, 250] width 182 height 83
click at [845, 44] on button "Close" at bounding box center [845, 38] width 50 height 50
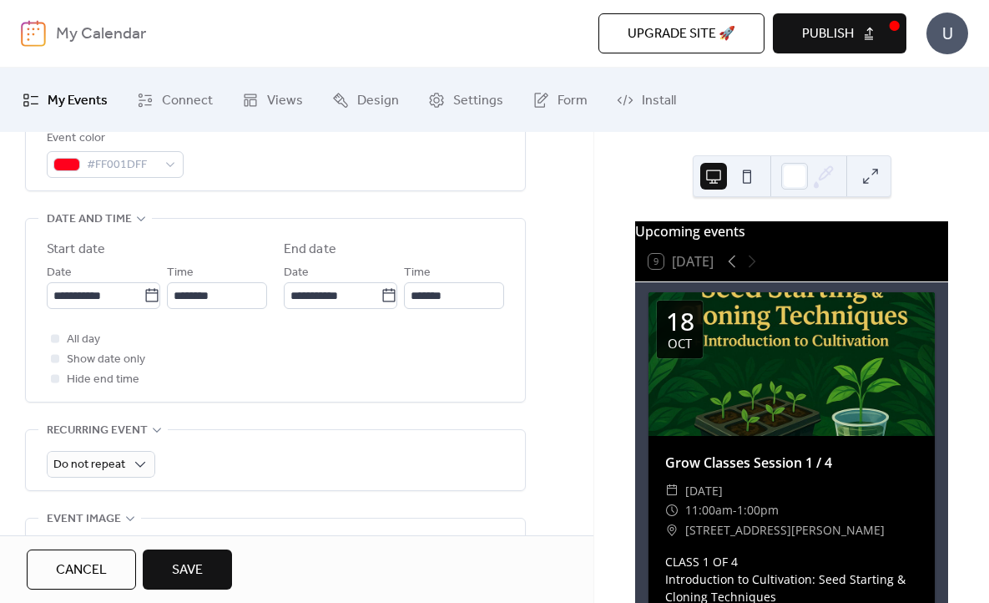
scroll to position [607, 0]
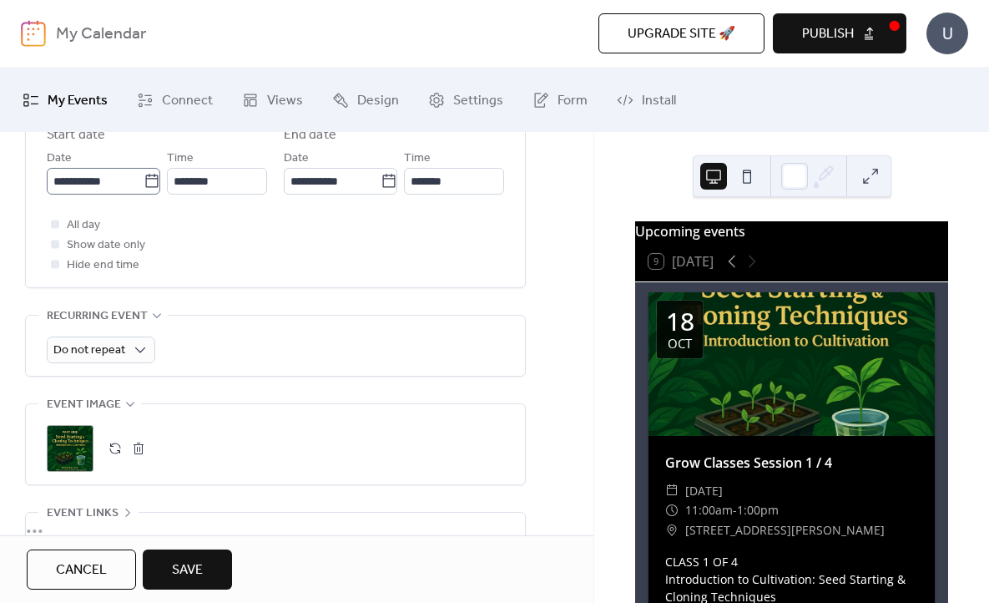
click at [146, 185] on icon at bounding box center [152, 181] width 17 height 17
click at [144, 185] on input "**********" at bounding box center [95, 181] width 97 height 27
click at [336, 305] on div "**********" at bounding box center [275, 176] width 501 height 1116
click at [138, 446] on button "button" at bounding box center [138, 447] width 23 height 23
click at [148, 183] on icon at bounding box center [152, 181] width 17 height 17
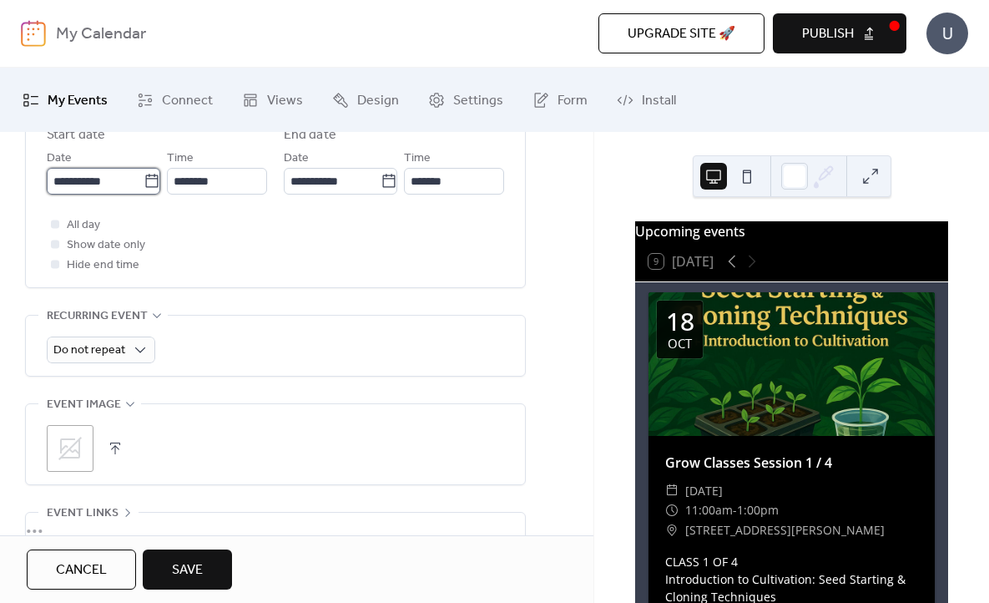
click at [144, 183] on input "**********" at bounding box center [95, 181] width 97 height 27
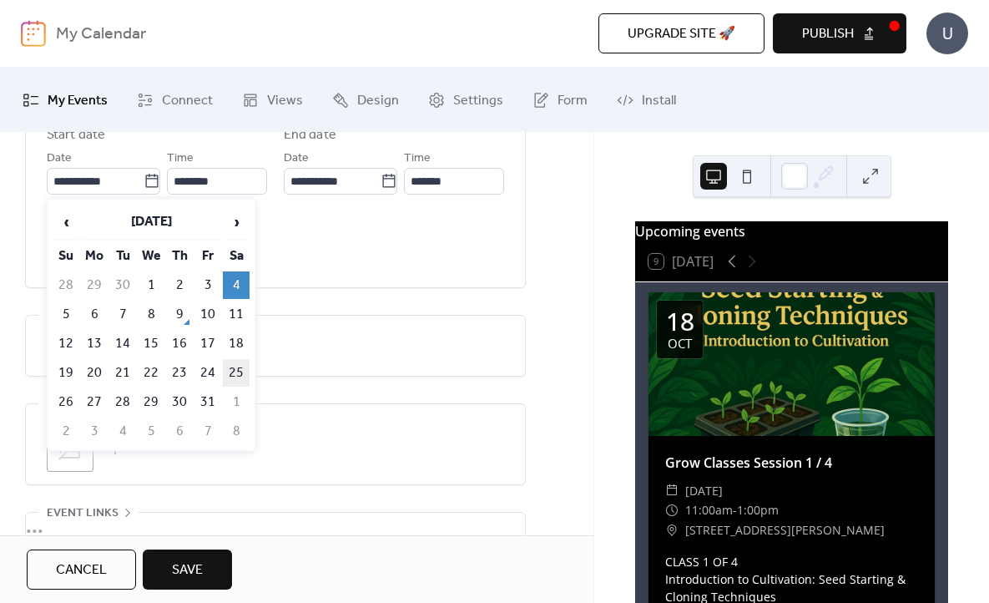
click at [237, 379] on td "25" at bounding box center [236, 373] width 27 height 28
type input "**********"
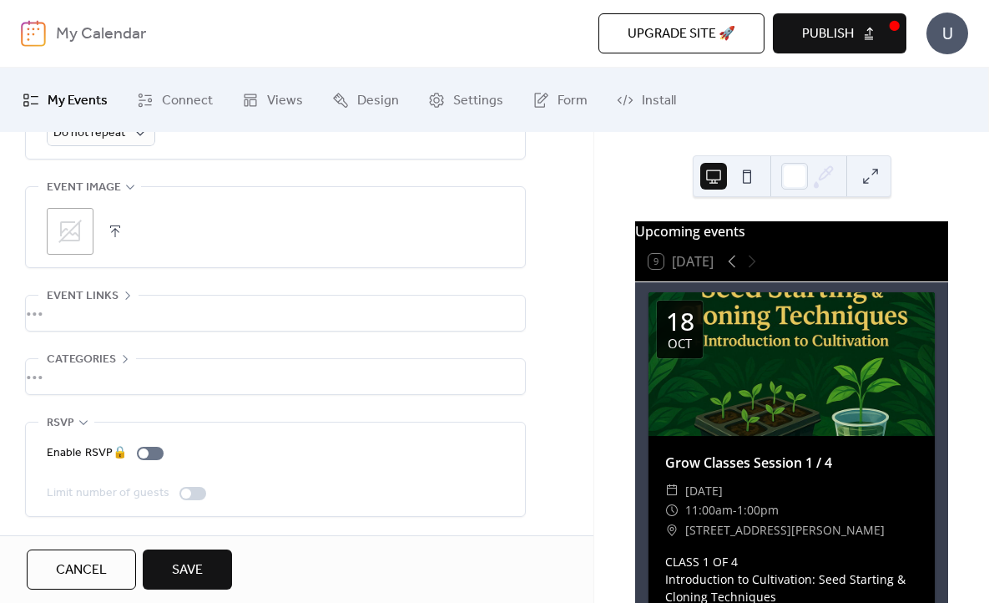
scroll to position [0, 0]
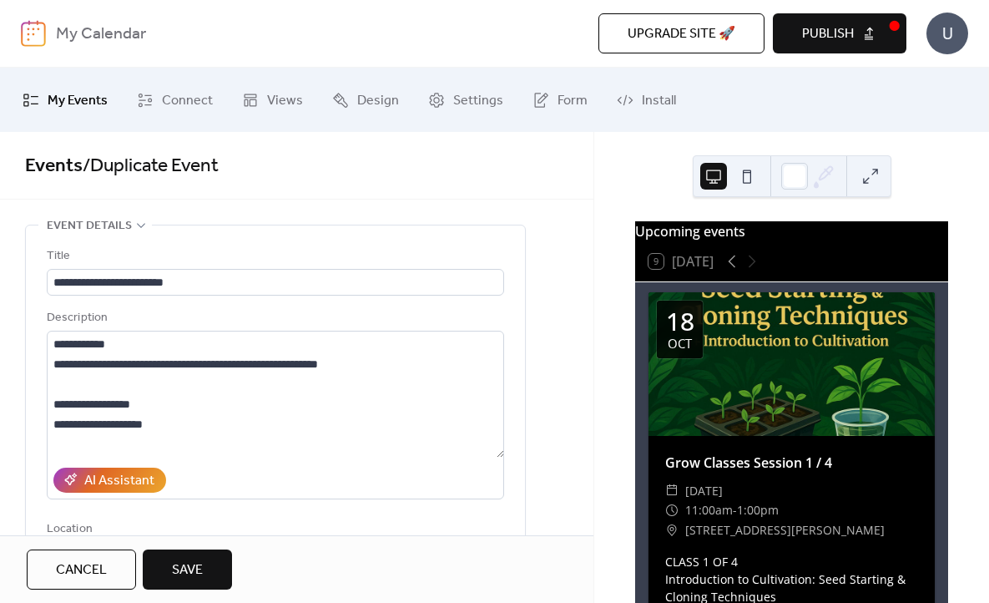
click at [198, 571] on span "Save" at bounding box center [187, 570] width 31 height 20
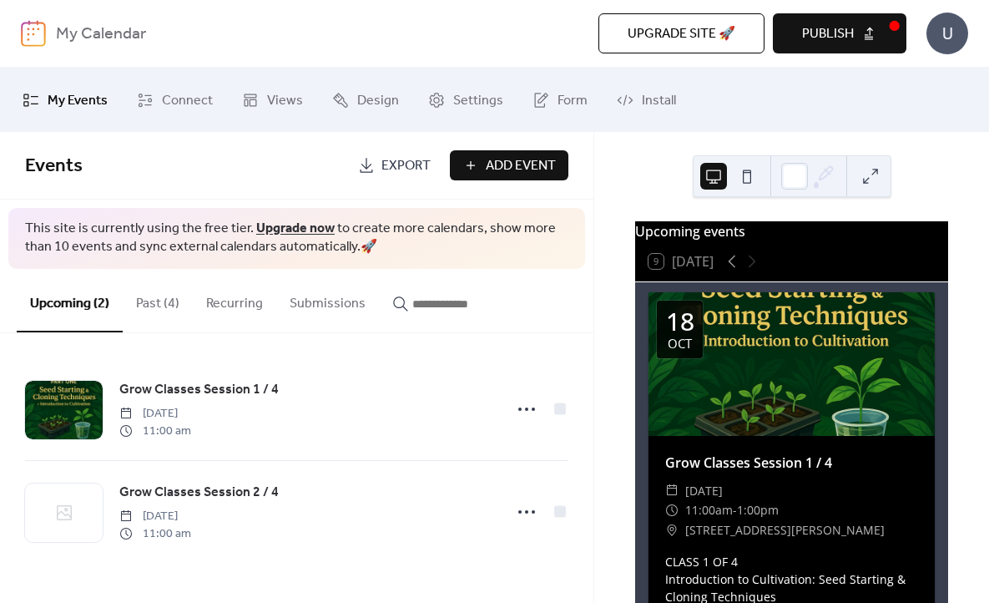
click at [515, 166] on span "Add Event" at bounding box center [521, 166] width 70 height 20
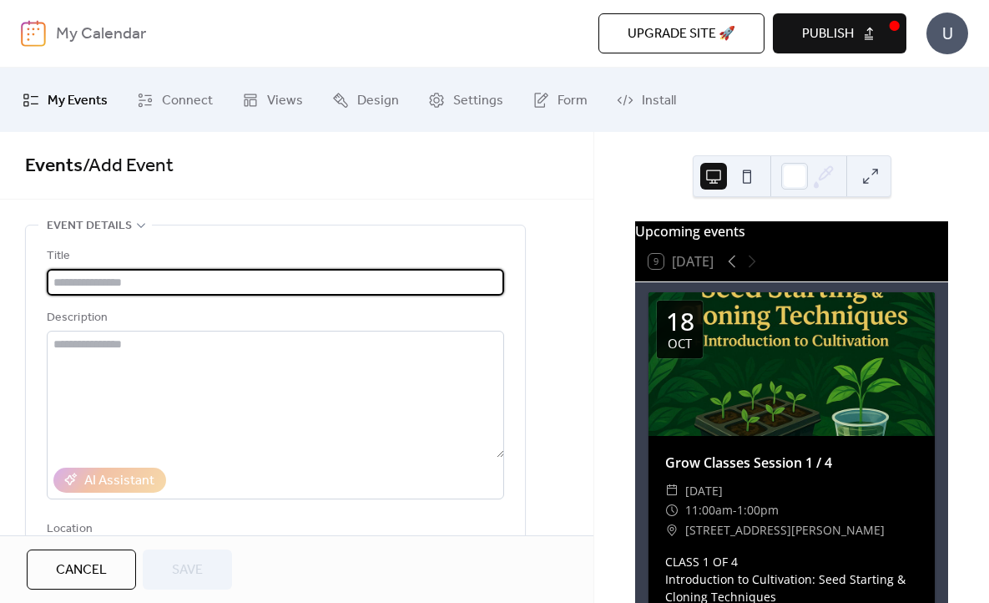
click at [218, 285] on input "text" at bounding box center [275, 282] width 457 height 27
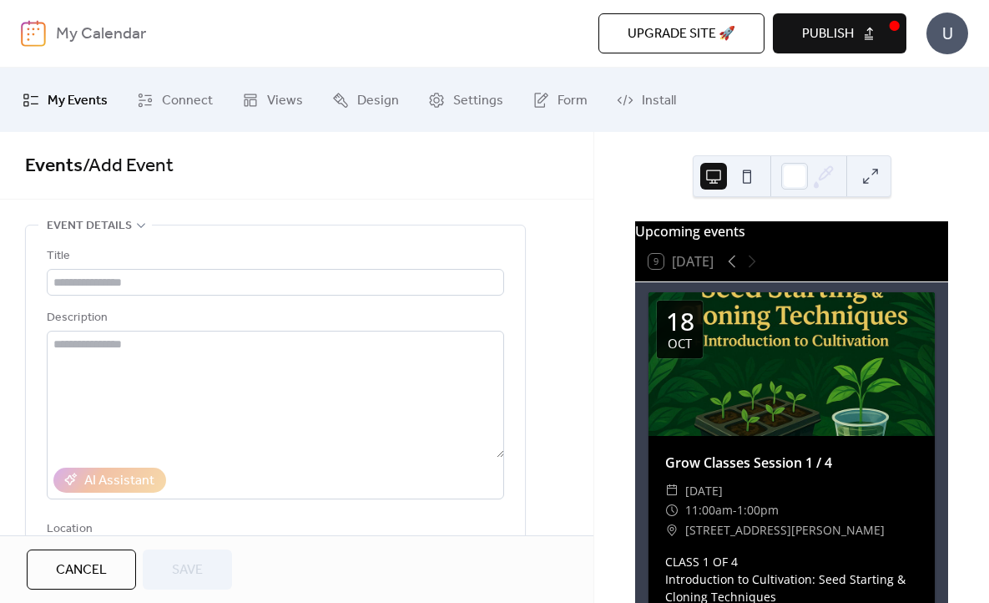
click at [90, 576] on span "Cancel" at bounding box center [81, 570] width 51 height 20
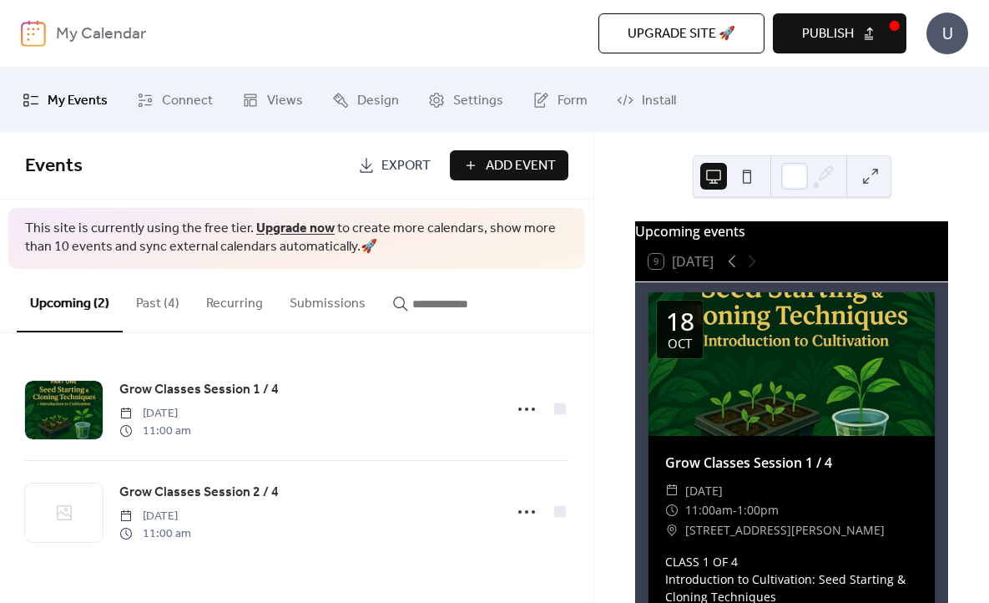
click at [165, 302] on button "Past (4)" at bounding box center [158, 300] width 70 height 62
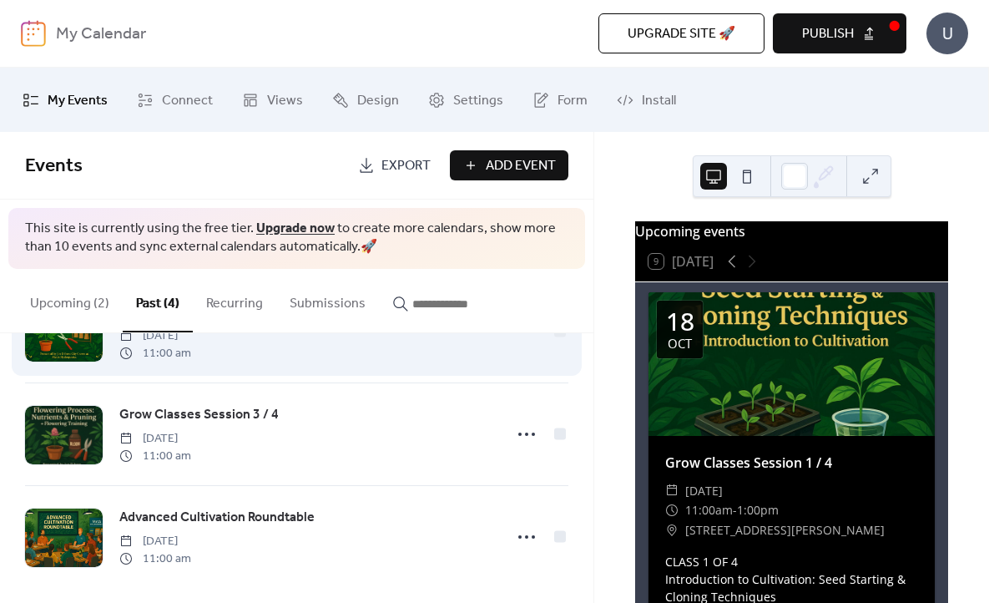
scroll to position [185, 0]
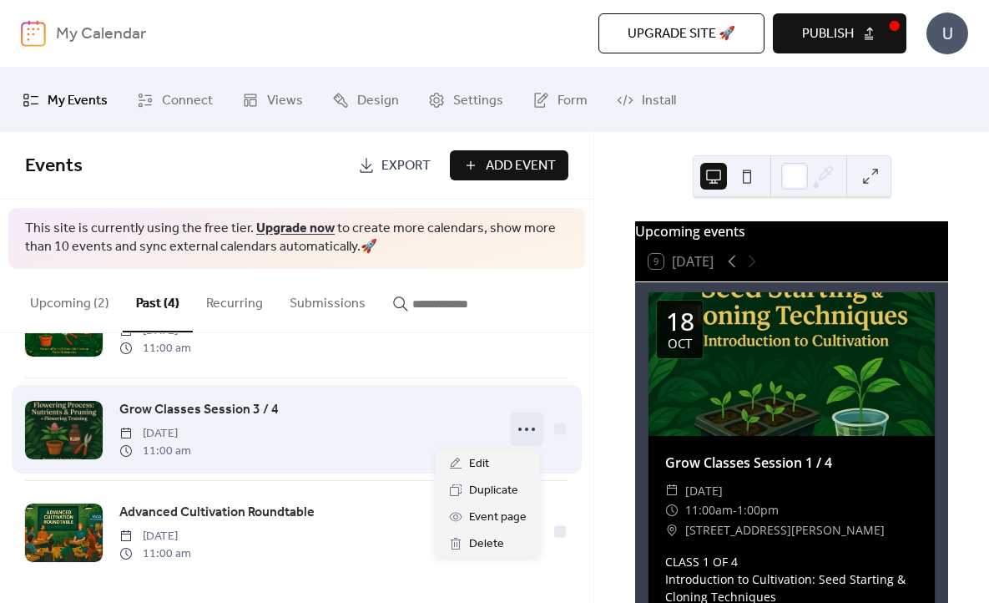
click at [529, 431] on icon at bounding box center [526, 429] width 27 height 27
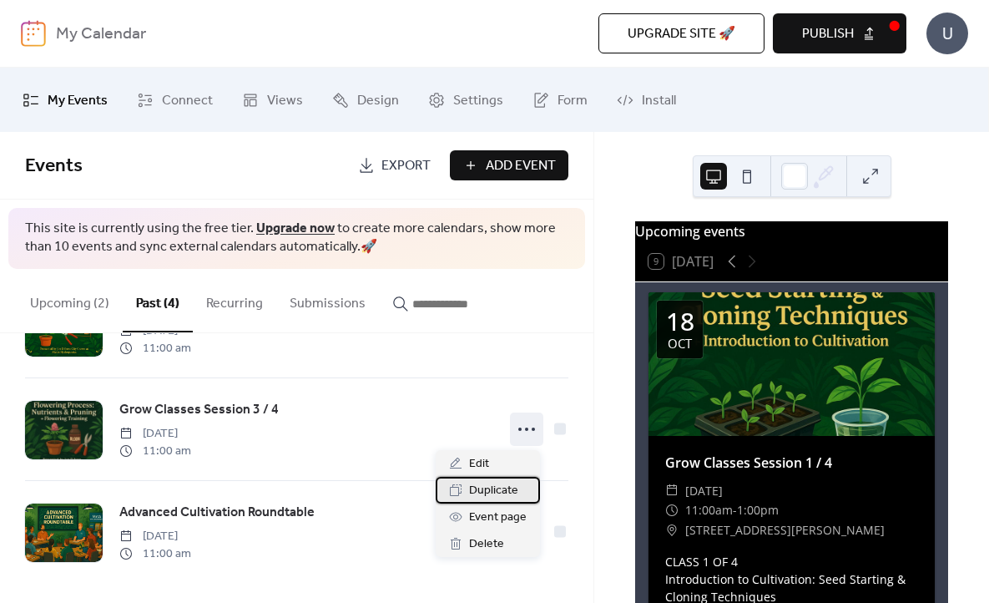
click at [498, 487] on span "Duplicate" at bounding box center [493, 491] width 49 height 20
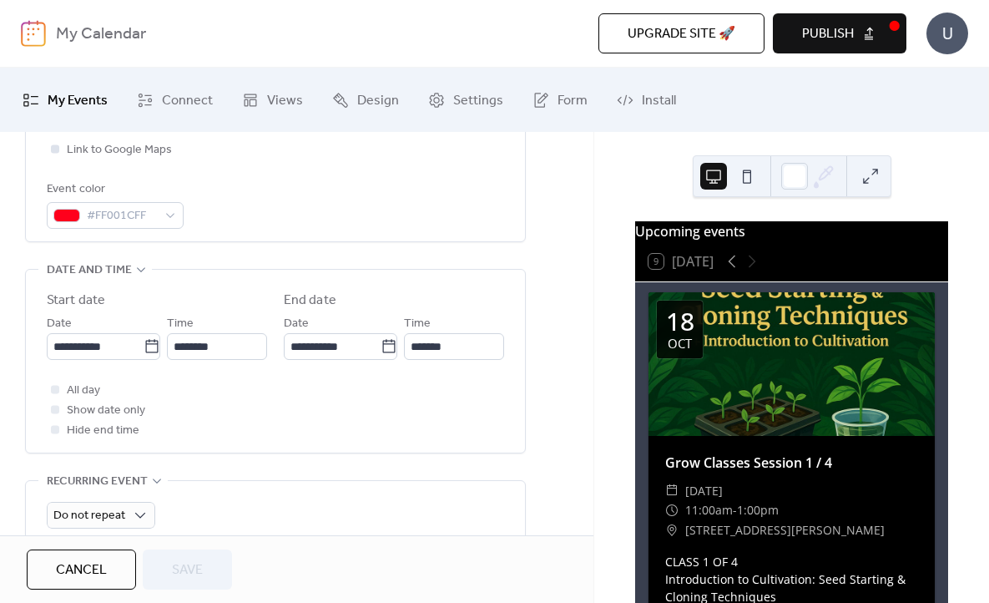
scroll to position [476, 0]
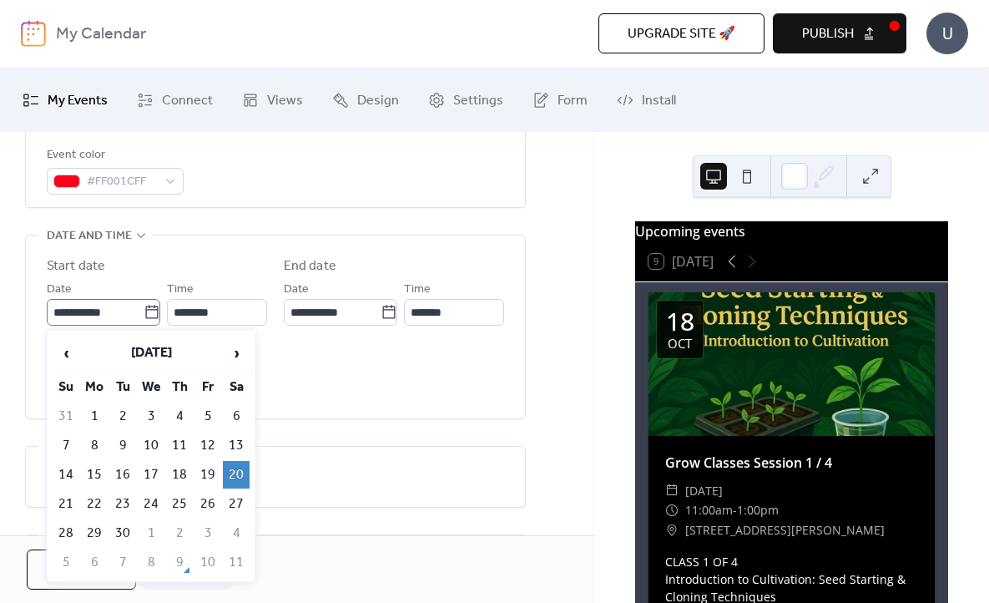
click at [149, 312] on icon at bounding box center [152, 312] width 17 height 17
click at [144, 312] on input "**********" at bounding box center [95, 312] width 97 height 27
click at [233, 357] on span "›" at bounding box center [236, 352] width 25 height 33
click at [235, 539] on td "1" at bounding box center [236, 533] width 27 height 28
type input "**********"
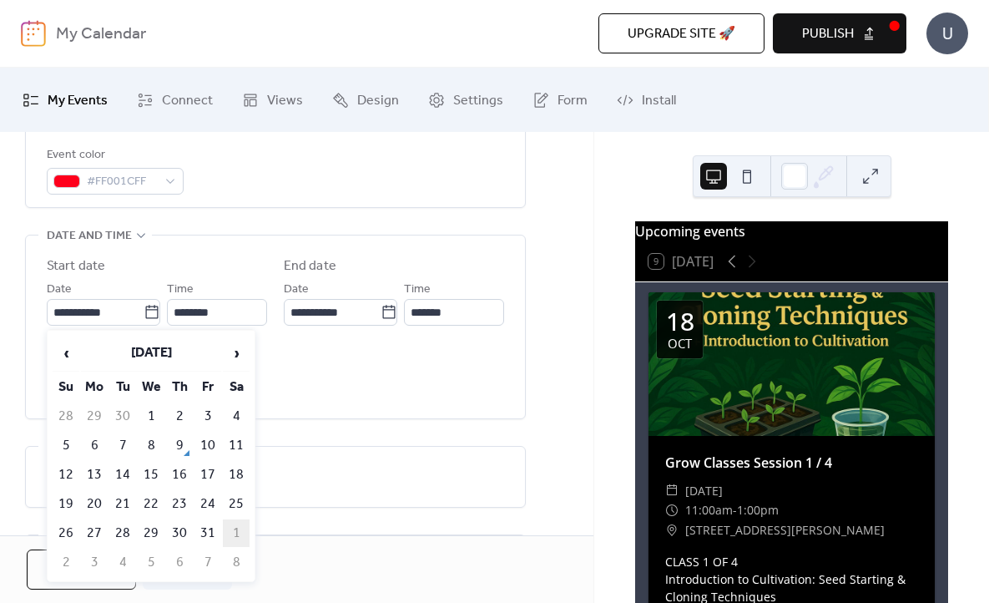
type input "**********"
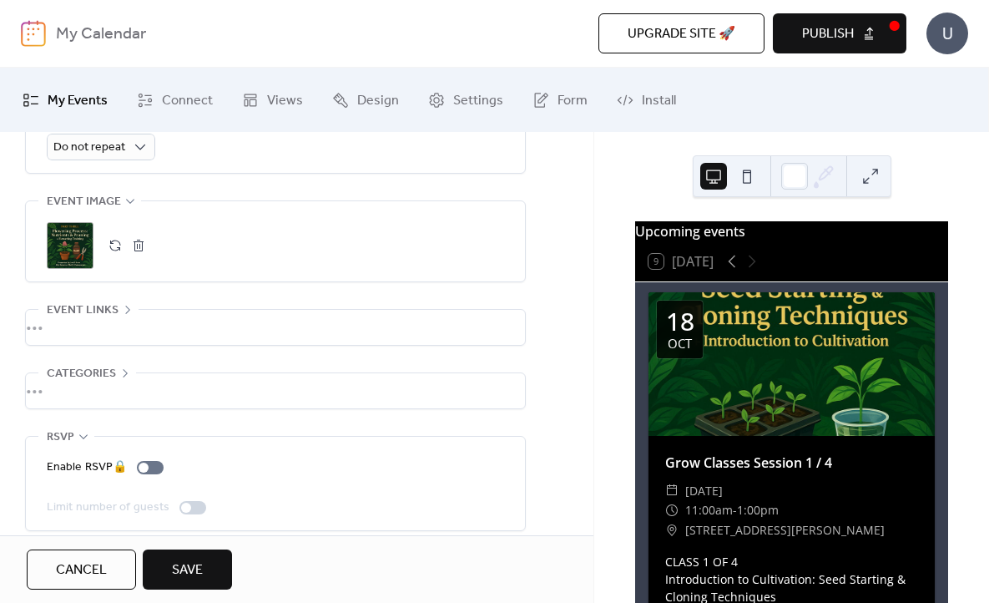
scroll to position [825, 0]
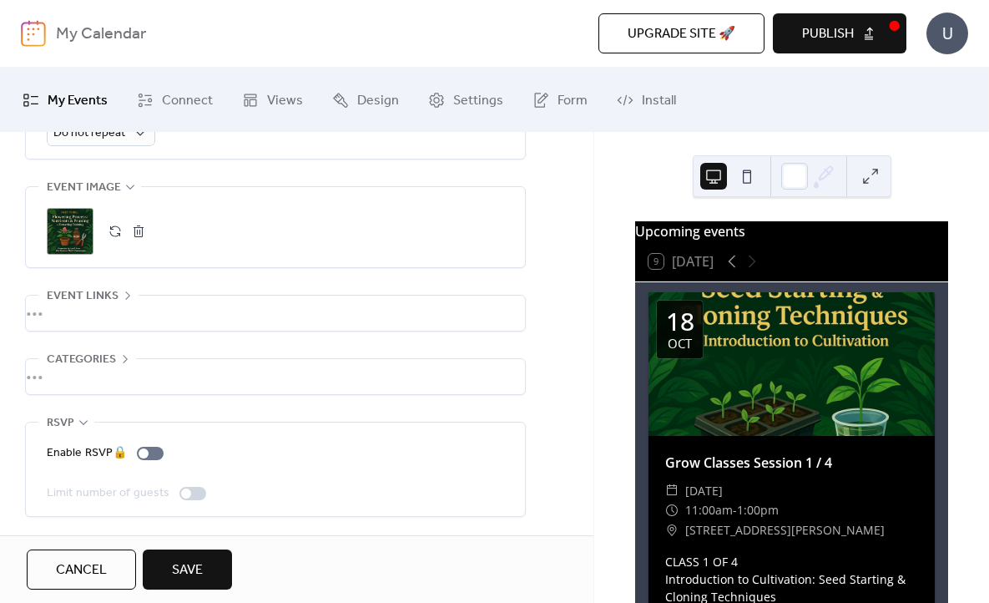
click at [185, 569] on span "Save" at bounding box center [187, 570] width 31 height 20
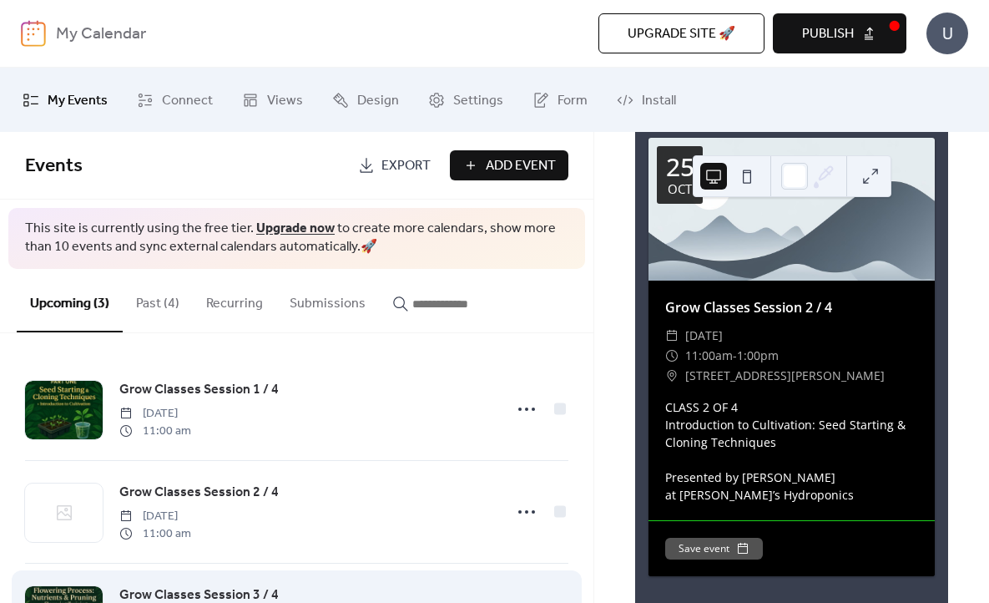
scroll to position [88, 0]
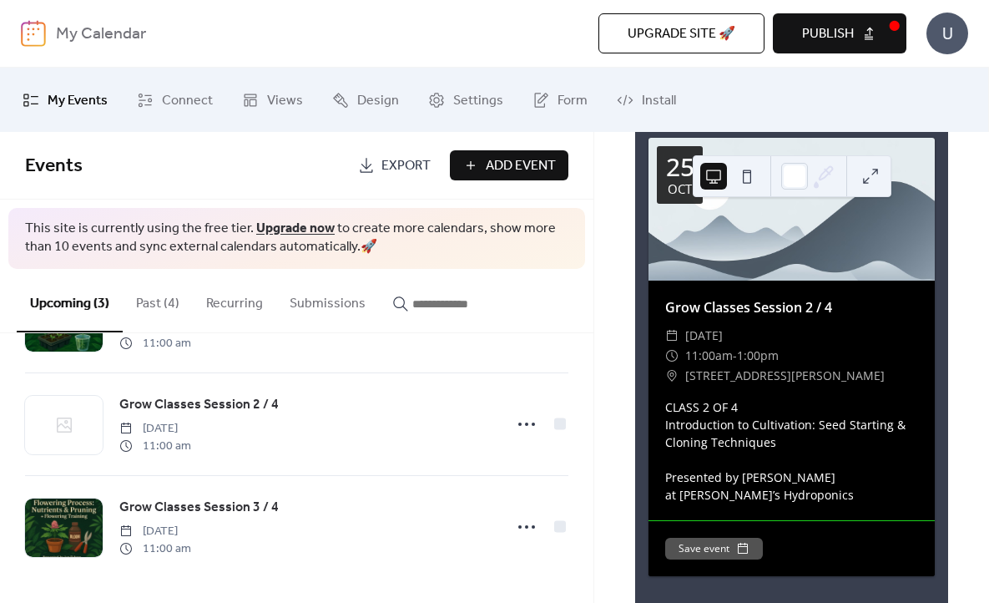
click at [144, 294] on button "Past (4)" at bounding box center [158, 300] width 70 height 62
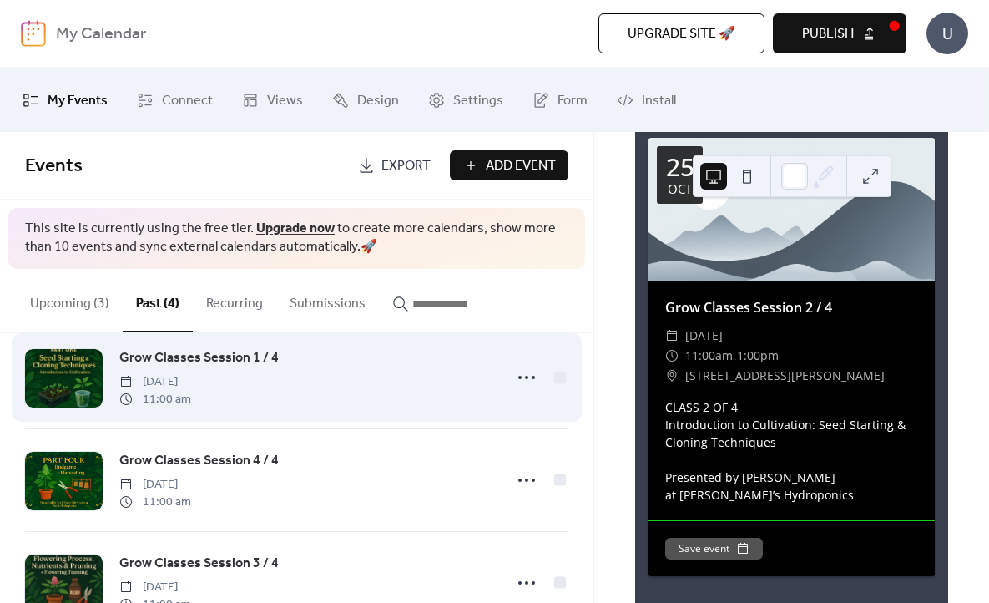
scroll to position [46, 0]
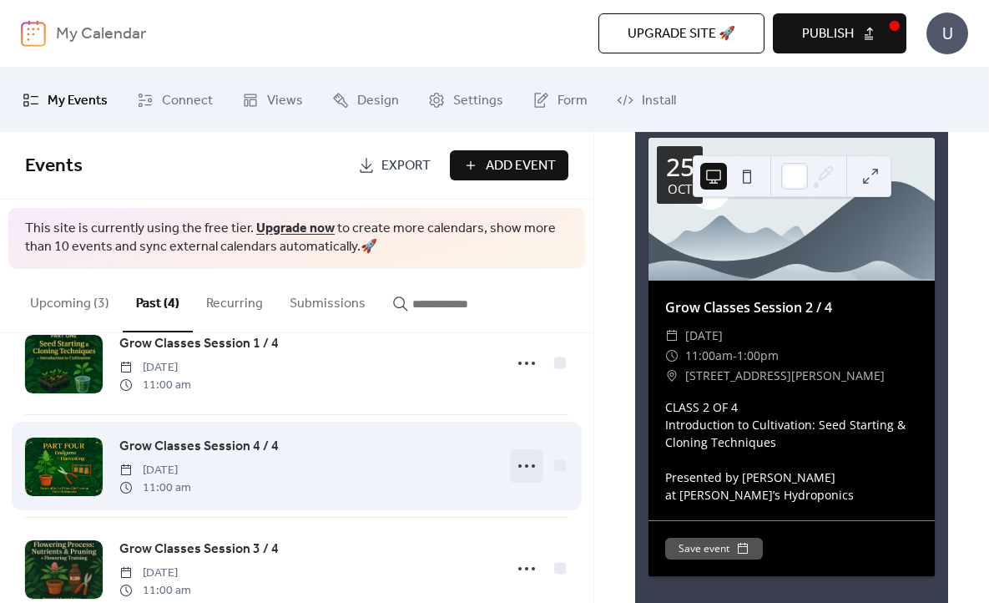
click at [518, 465] on circle at bounding box center [519, 465] width 3 height 3
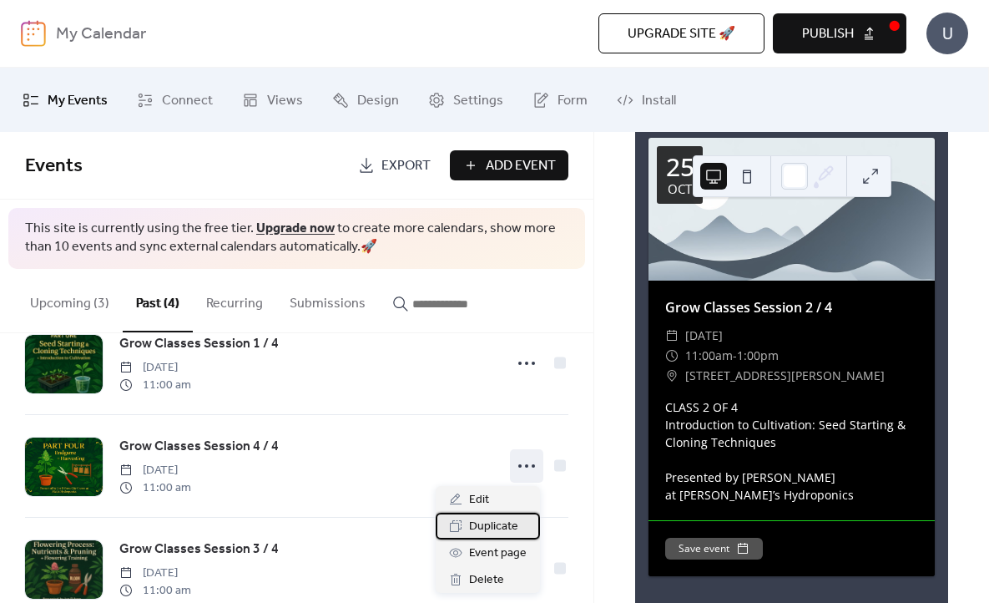
click at [511, 528] on span "Duplicate" at bounding box center [493, 527] width 49 height 20
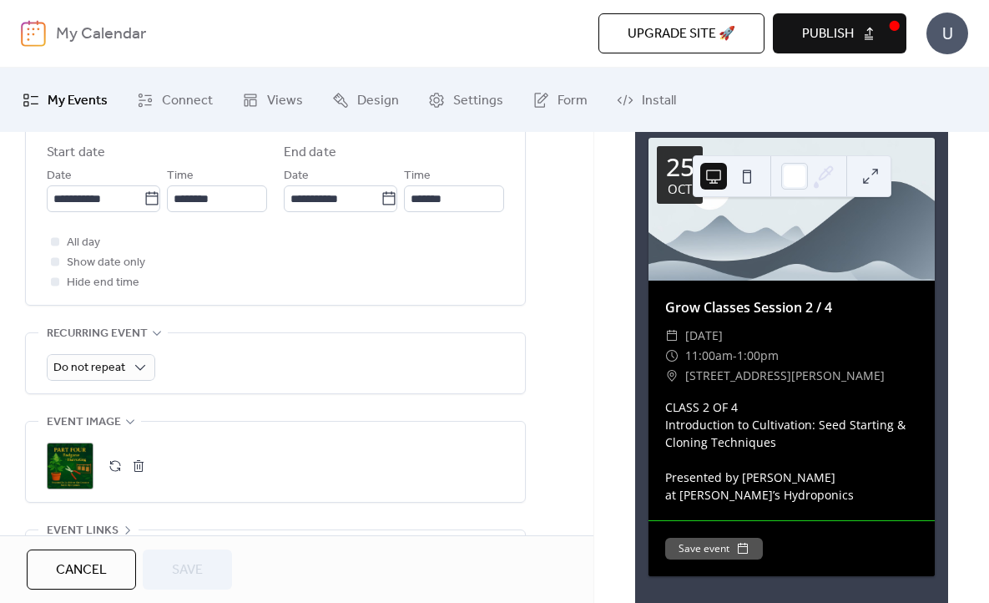
scroll to position [600, 0]
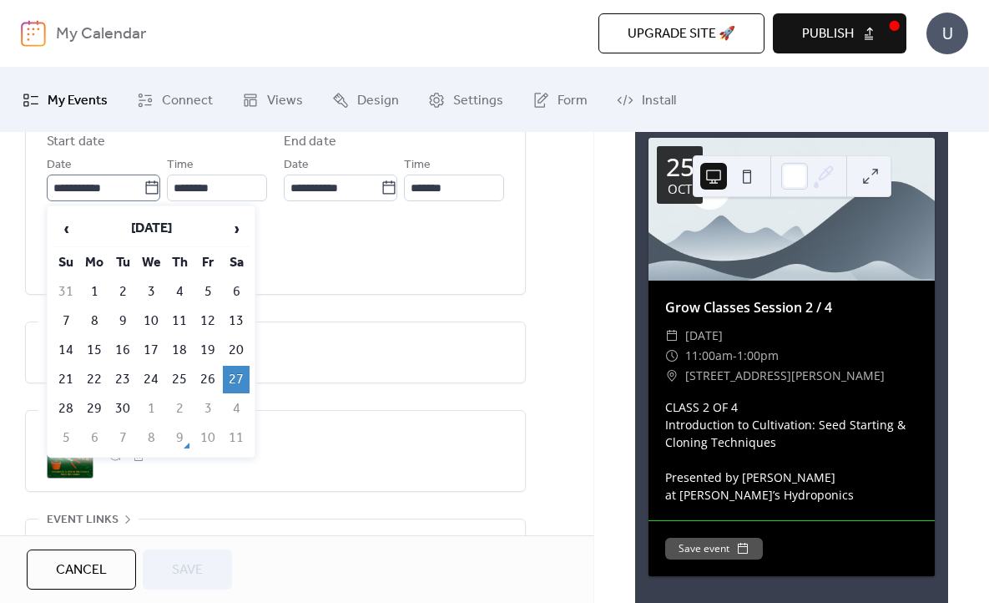
click at [147, 186] on icon at bounding box center [152, 187] width 17 height 17
click at [144, 186] on input "**********" at bounding box center [95, 187] width 97 height 27
click at [235, 230] on span "›" at bounding box center [236, 228] width 25 height 33
click at [69, 222] on span "‹" at bounding box center [65, 228] width 25 height 33
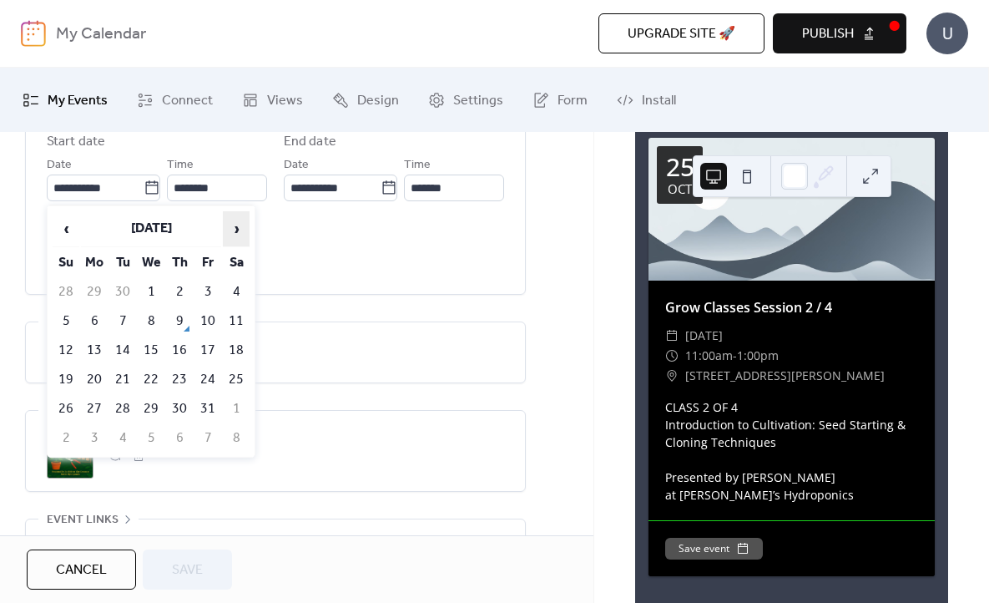
click at [237, 233] on span "›" at bounding box center [236, 228] width 25 height 33
click at [235, 321] on td "8" at bounding box center [236, 321] width 27 height 28
type input "**********"
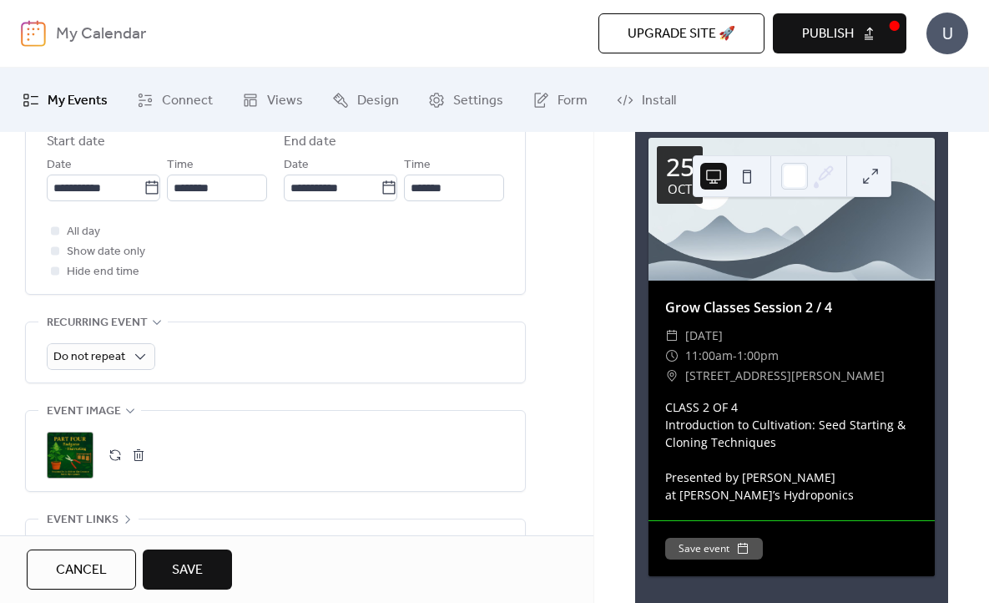
click at [187, 571] on span "Save" at bounding box center [187, 570] width 31 height 20
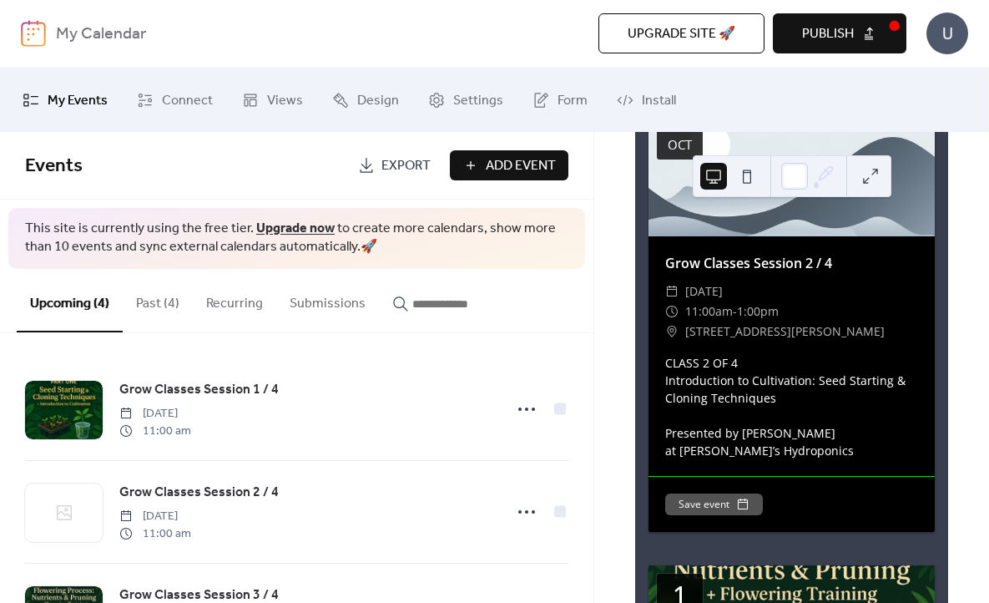
scroll to position [673, 0]
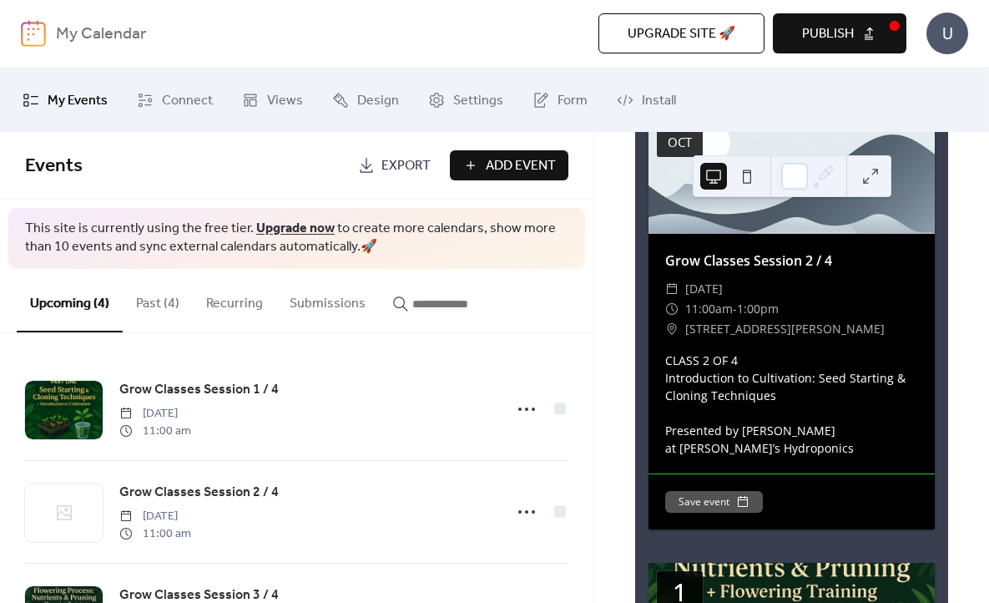
click at [806, 28] on span "Publish" at bounding box center [828, 34] width 52 height 20
